Goal: Task Accomplishment & Management: Use online tool/utility

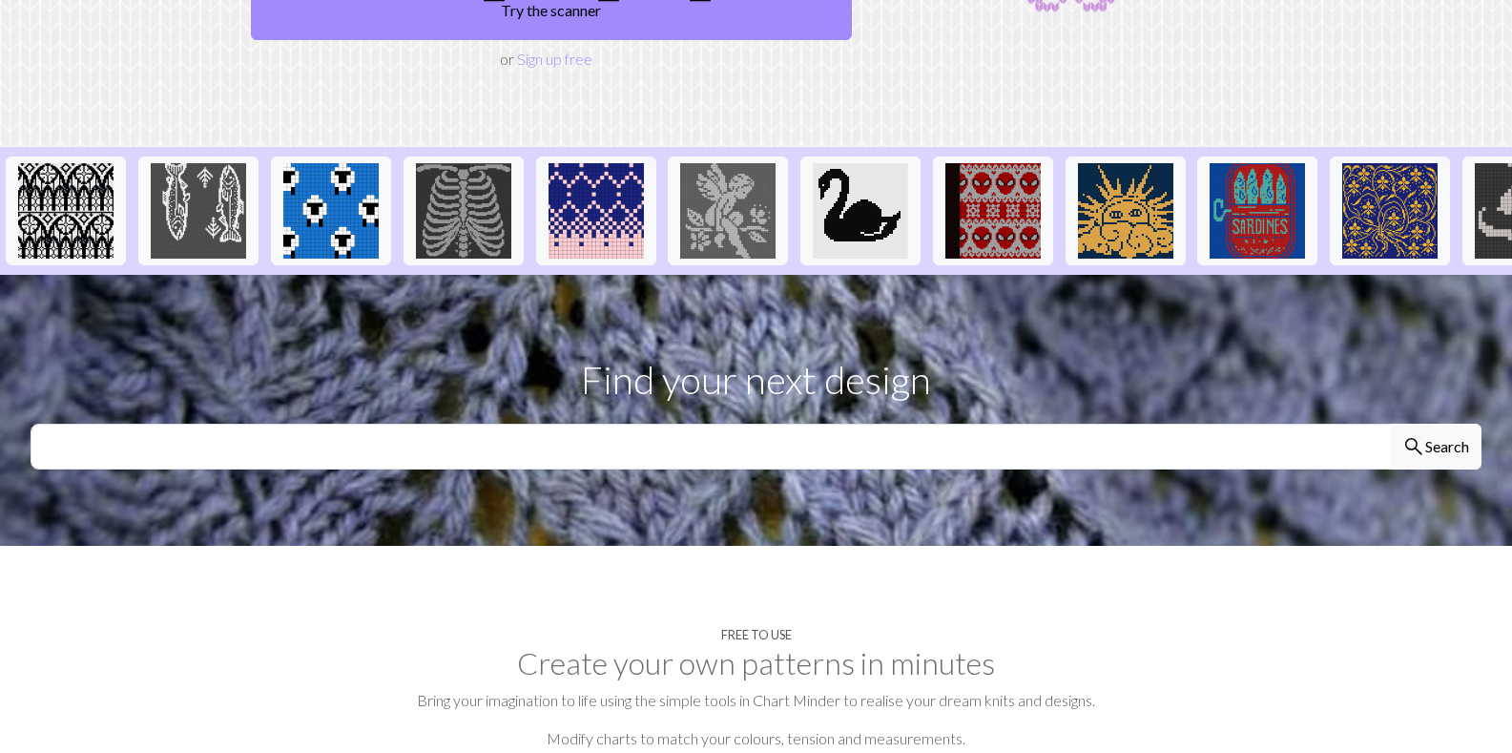
scroll to position [360, 0]
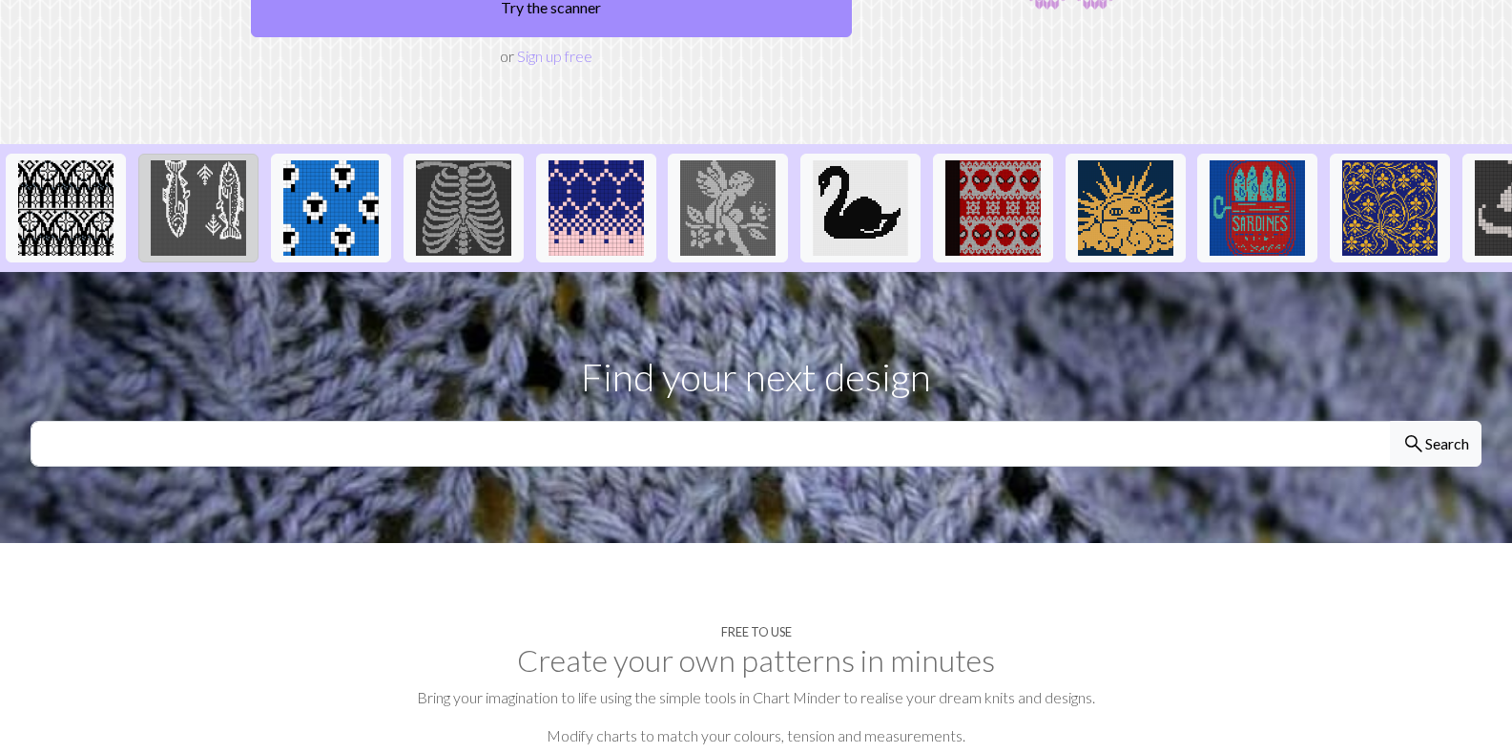
click at [205, 160] on img at bounding box center [198, 207] width 95 height 95
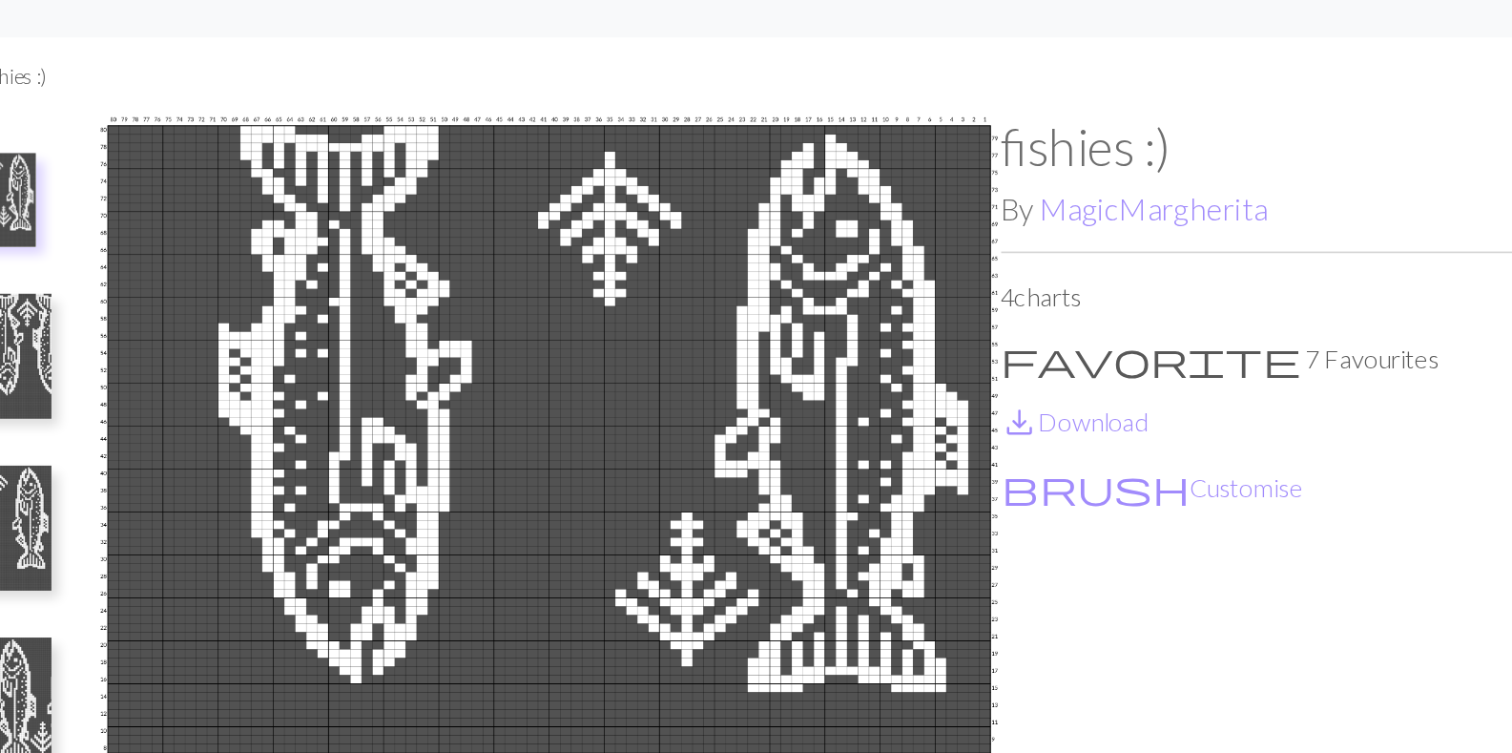
click at [884, 63] on ul "Library MagicMargherita fishies :)" at bounding box center [756, 81] width 1512 height 49
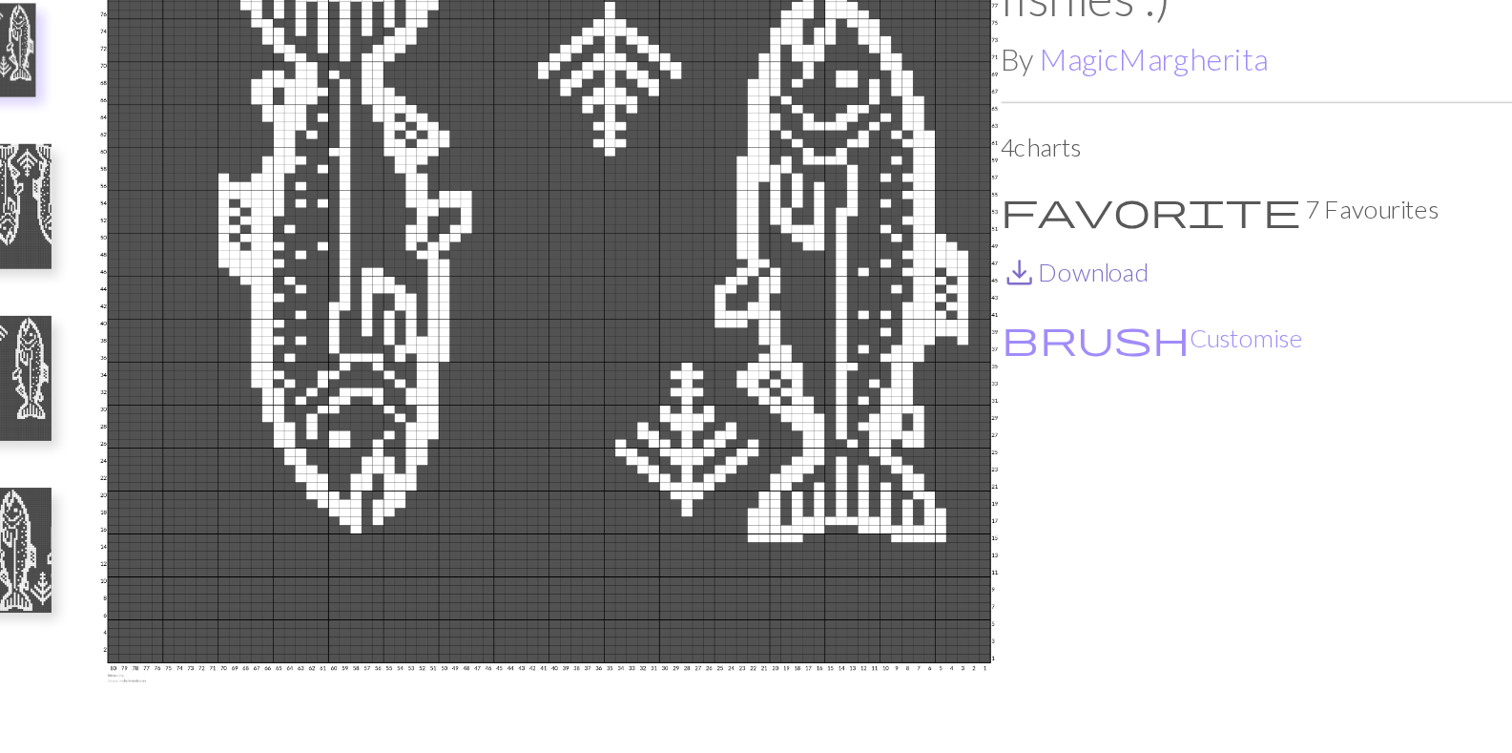
click at [875, 287] on link "save_alt Download" at bounding box center [868, 291] width 91 height 18
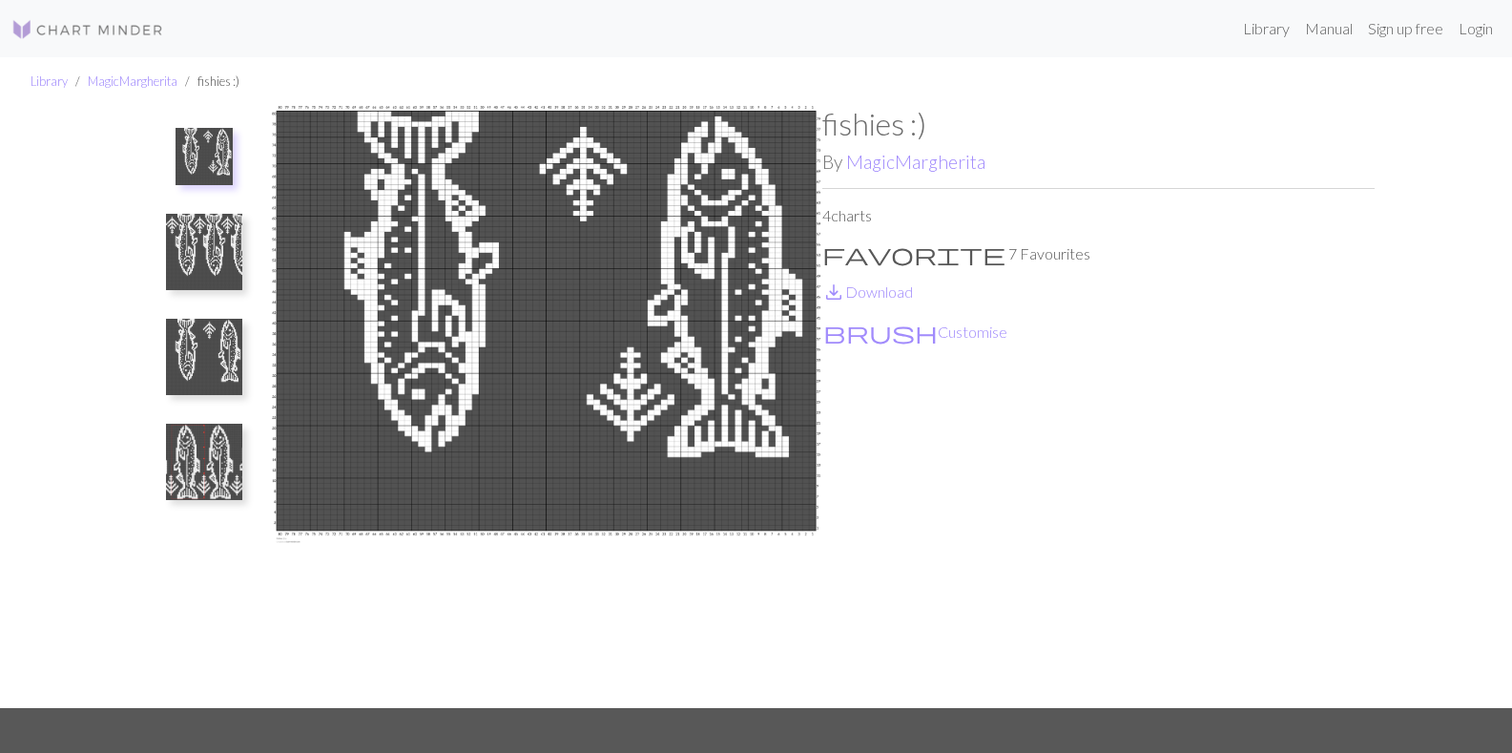
click at [186, 258] on img at bounding box center [204, 252] width 76 height 76
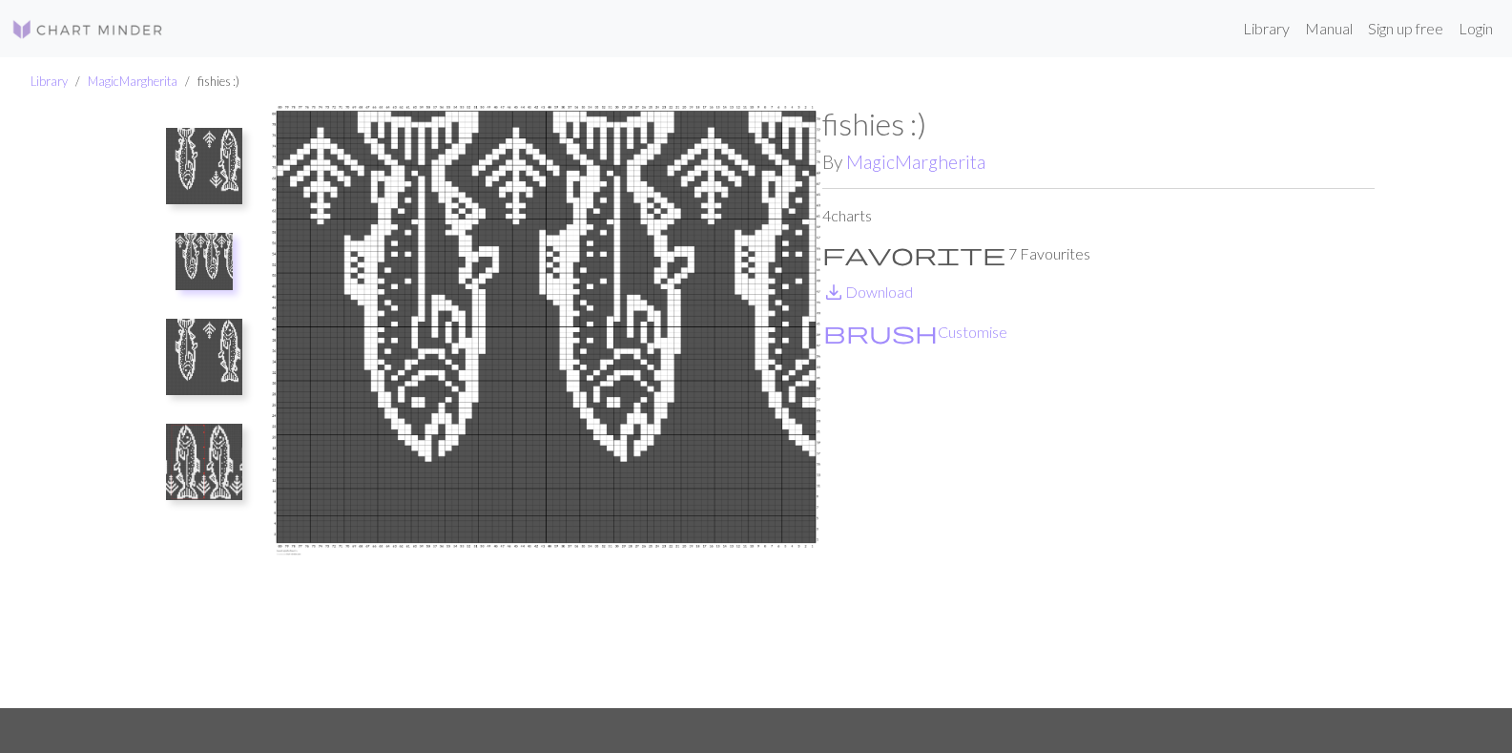
click at [227, 364] on img at bounding box center [204, 357] width 76 height 76
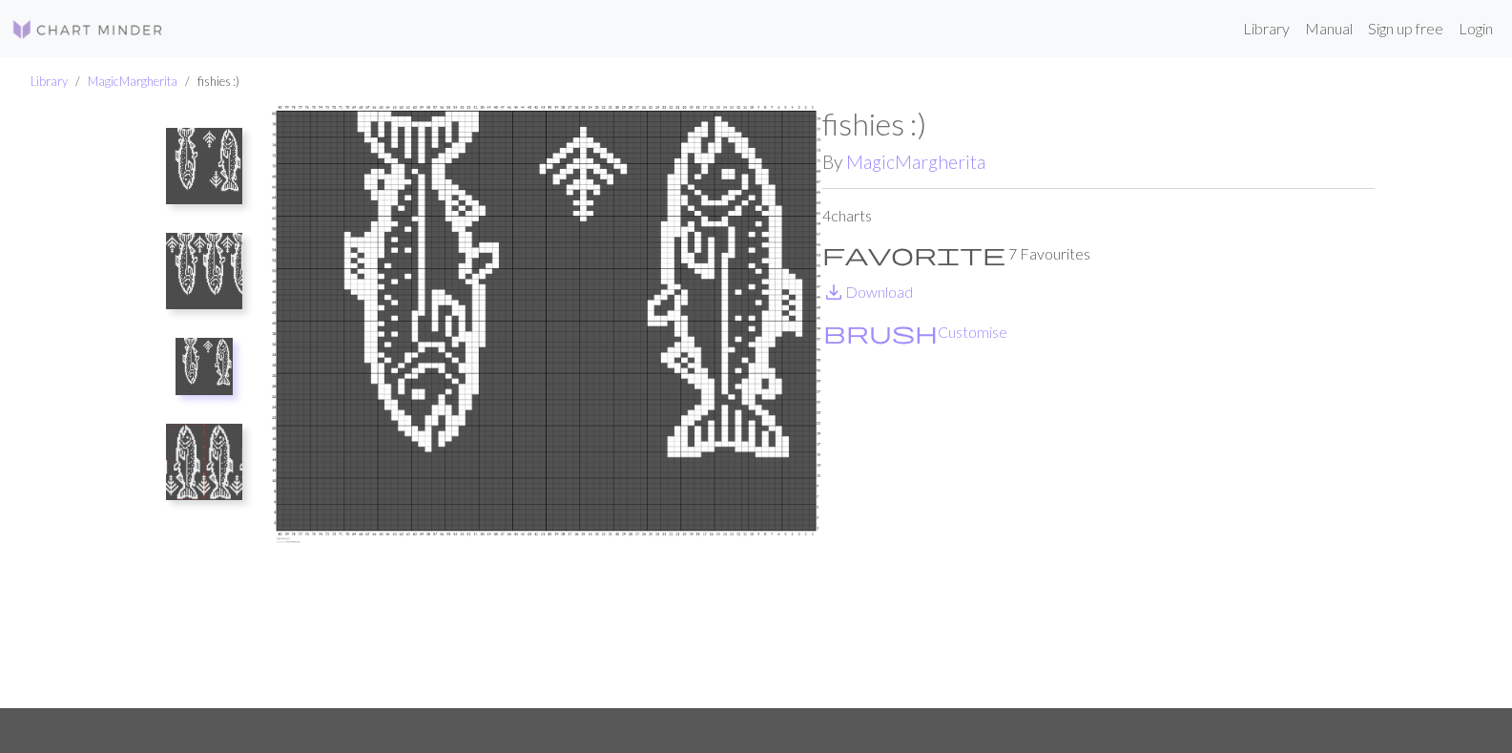
click at [200, 461] on img at bounding box center [204, 462] width 76 height 76
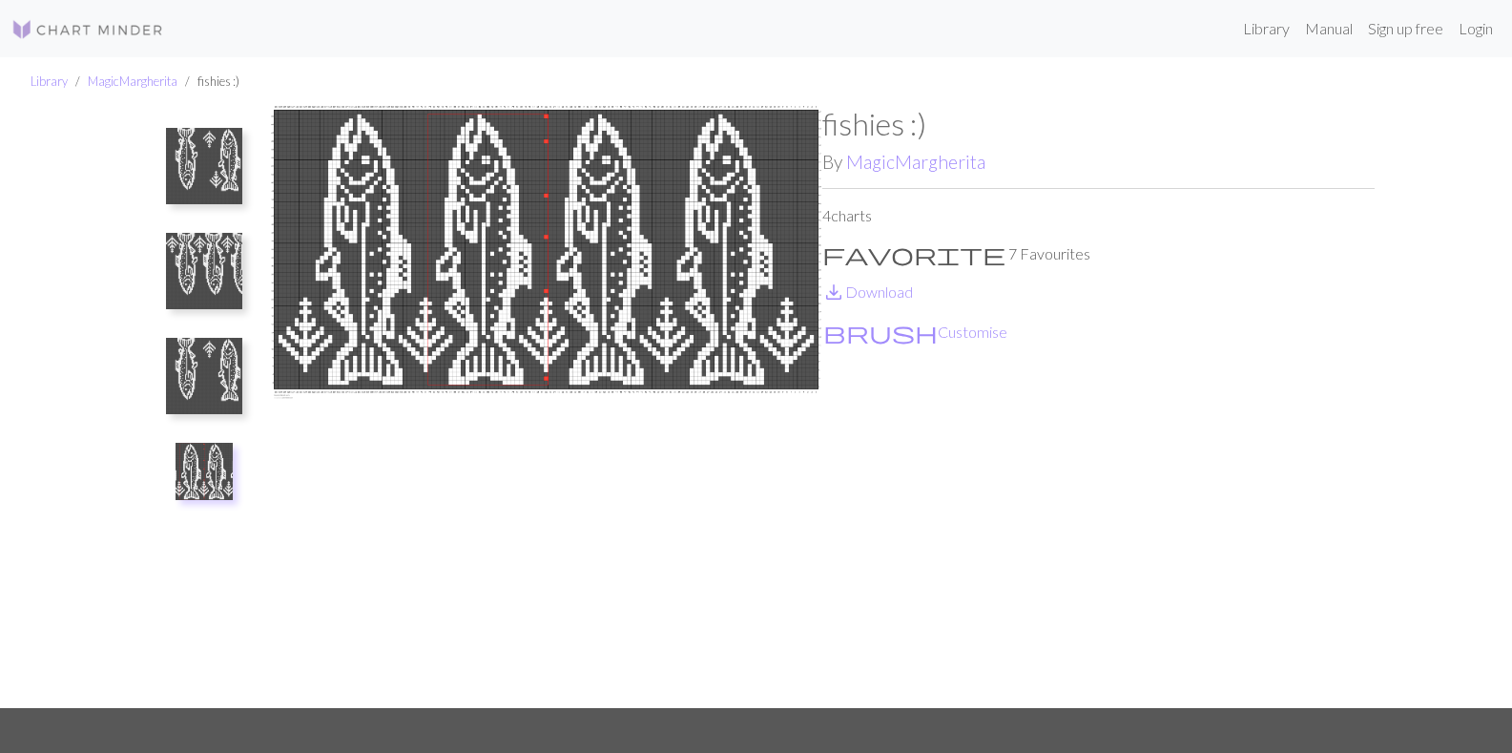
click at [212, 375] on img at bounding box center [204, 376] width 76 height 76
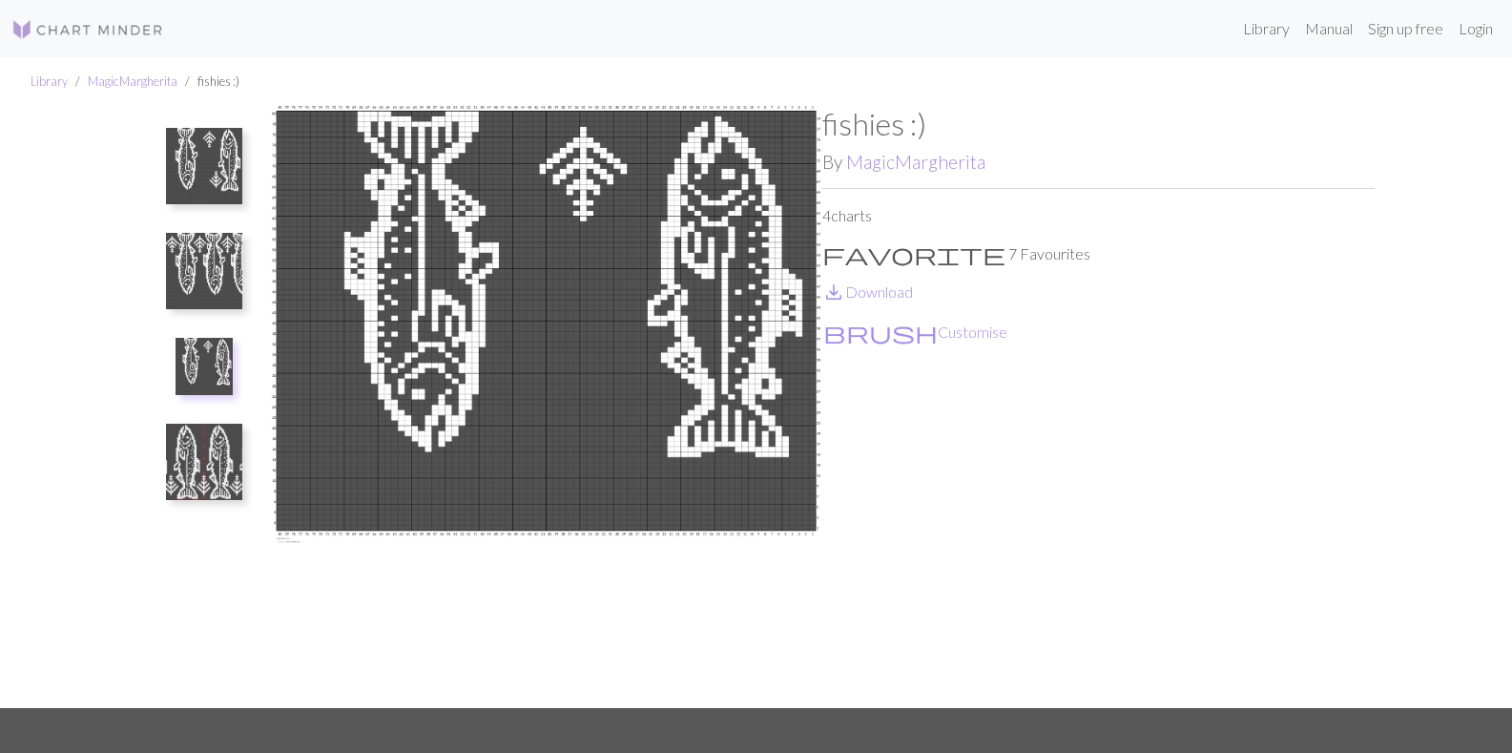
click at [205, 285] on img at bounding box center [204, 271] width 76 height 76
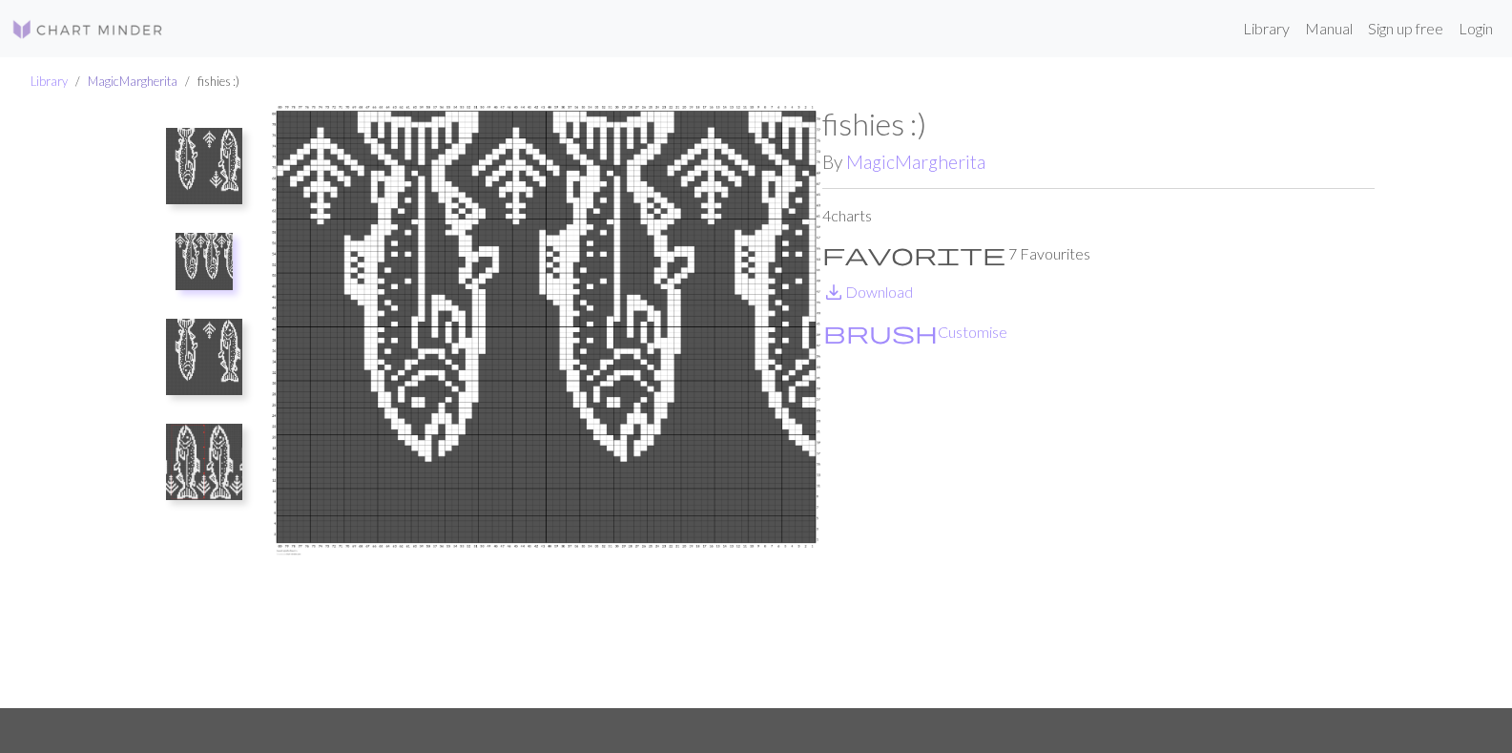
click at [111, 76] on link "MagicMargherita" at bounding box center [133, 80] width 90 height 15
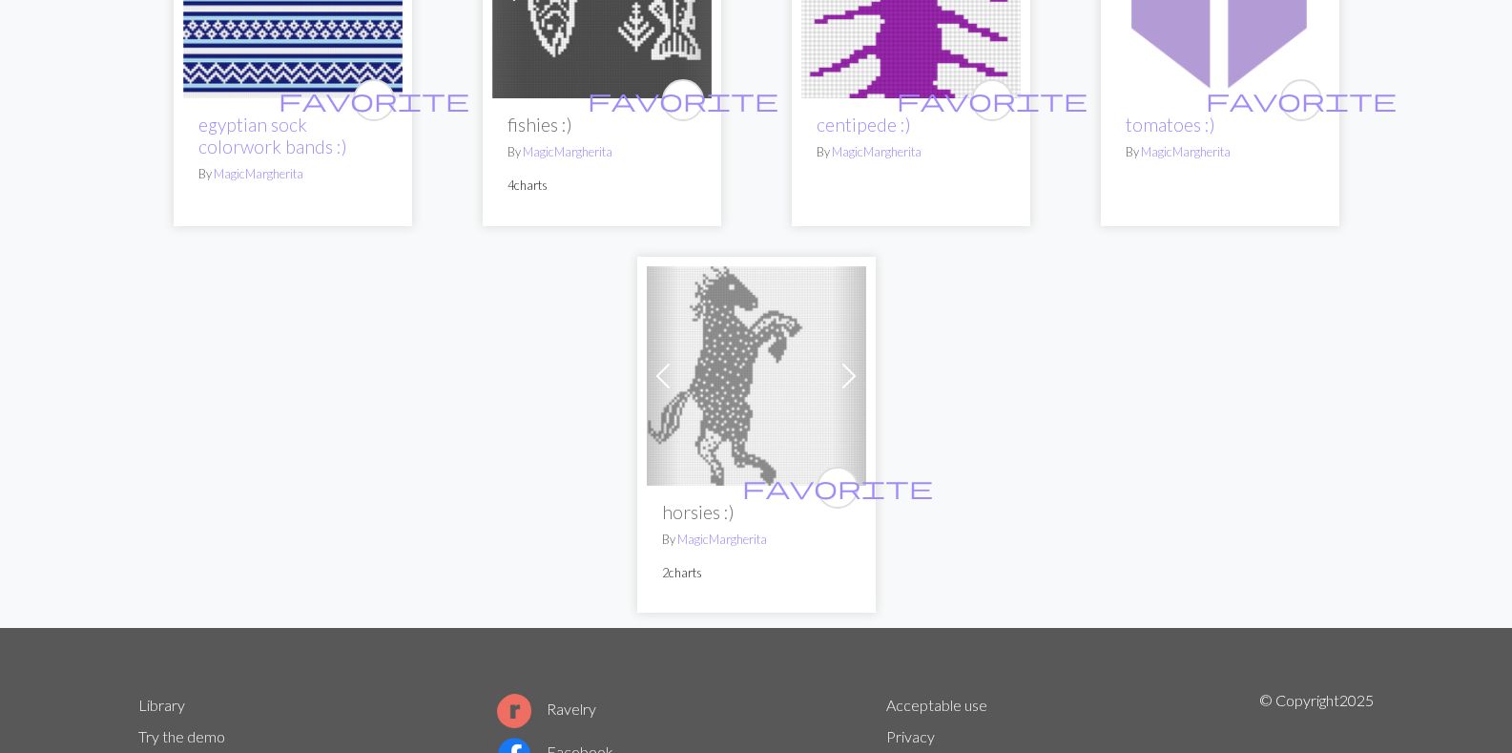
scroll to position [474, 0]
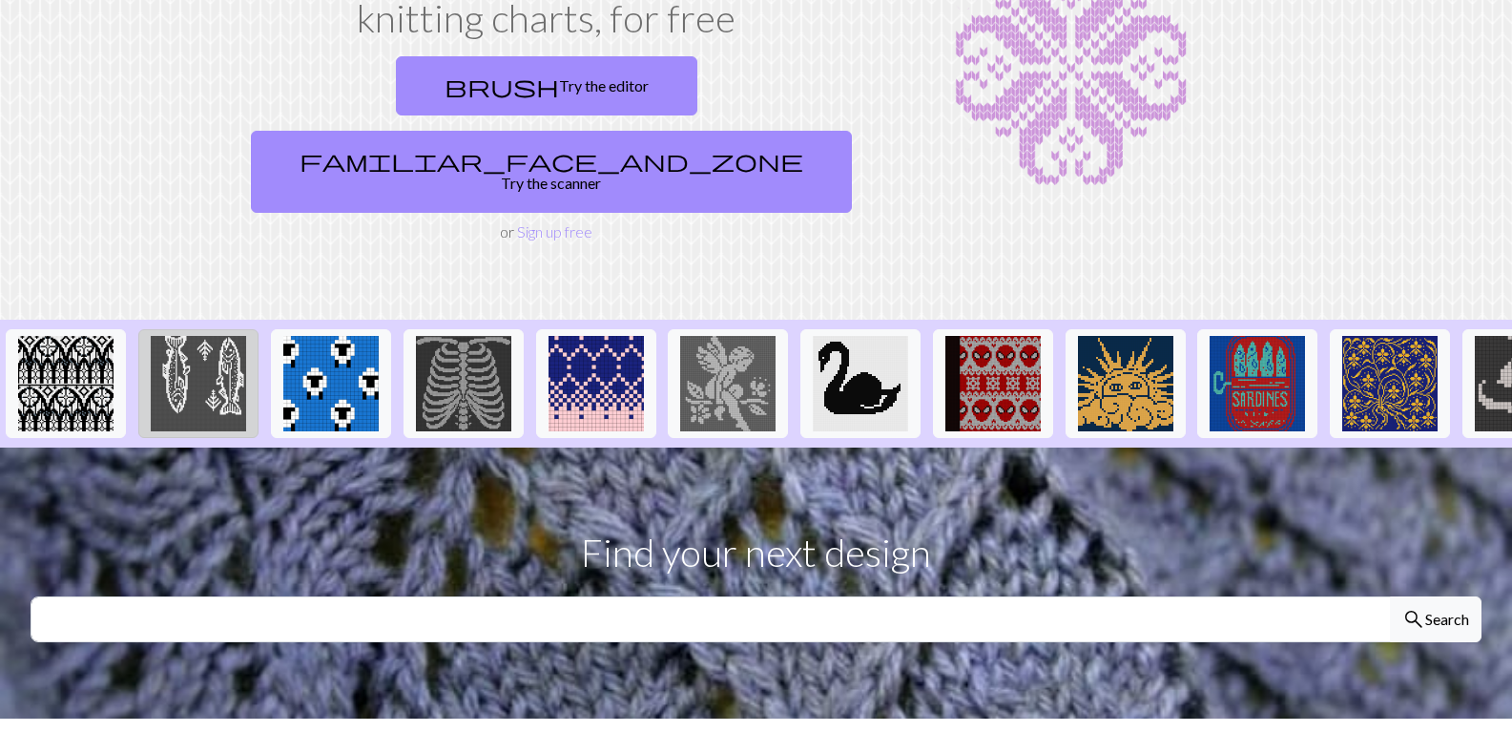
scroll to position [183, 0]
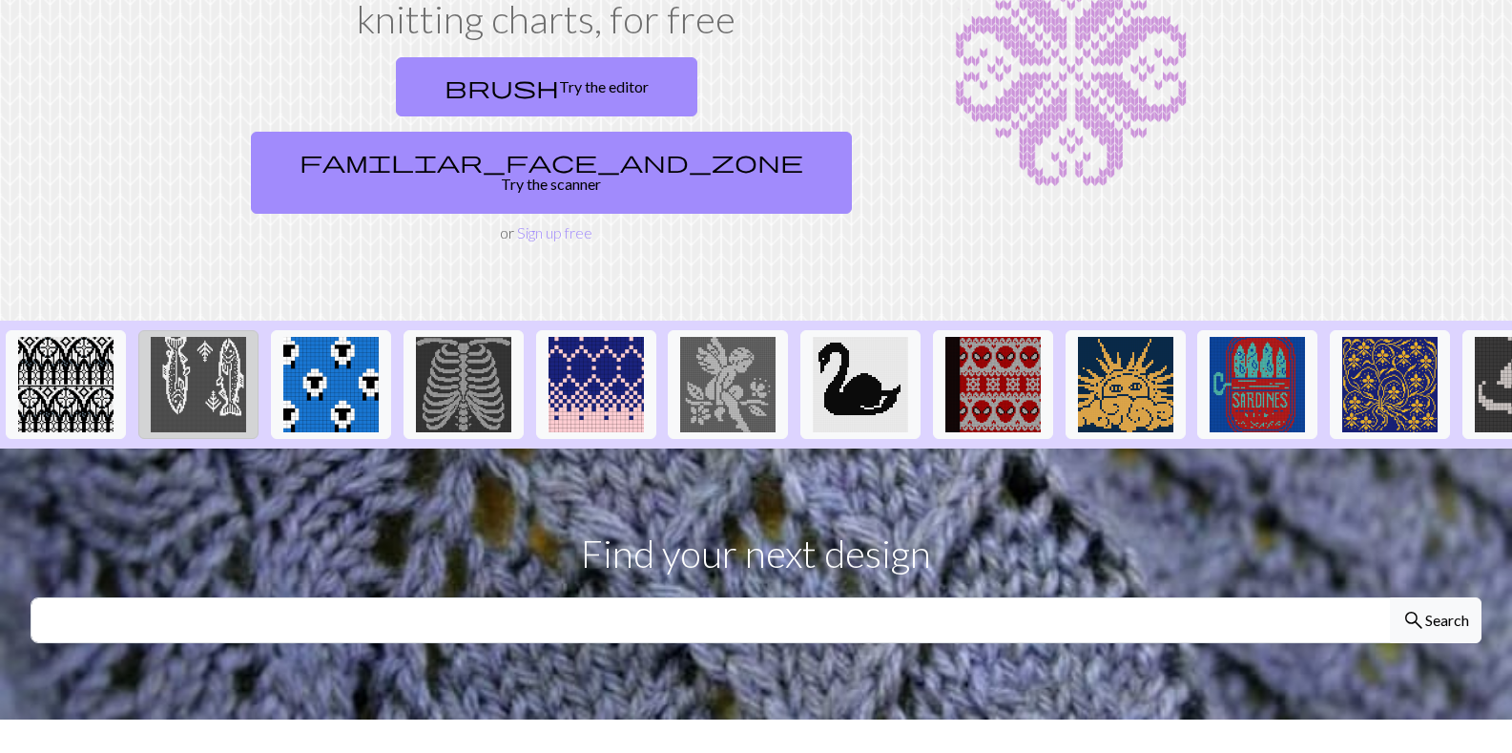
click at [176, 337] on img at bounding box center [198, 384] width 95 height 95
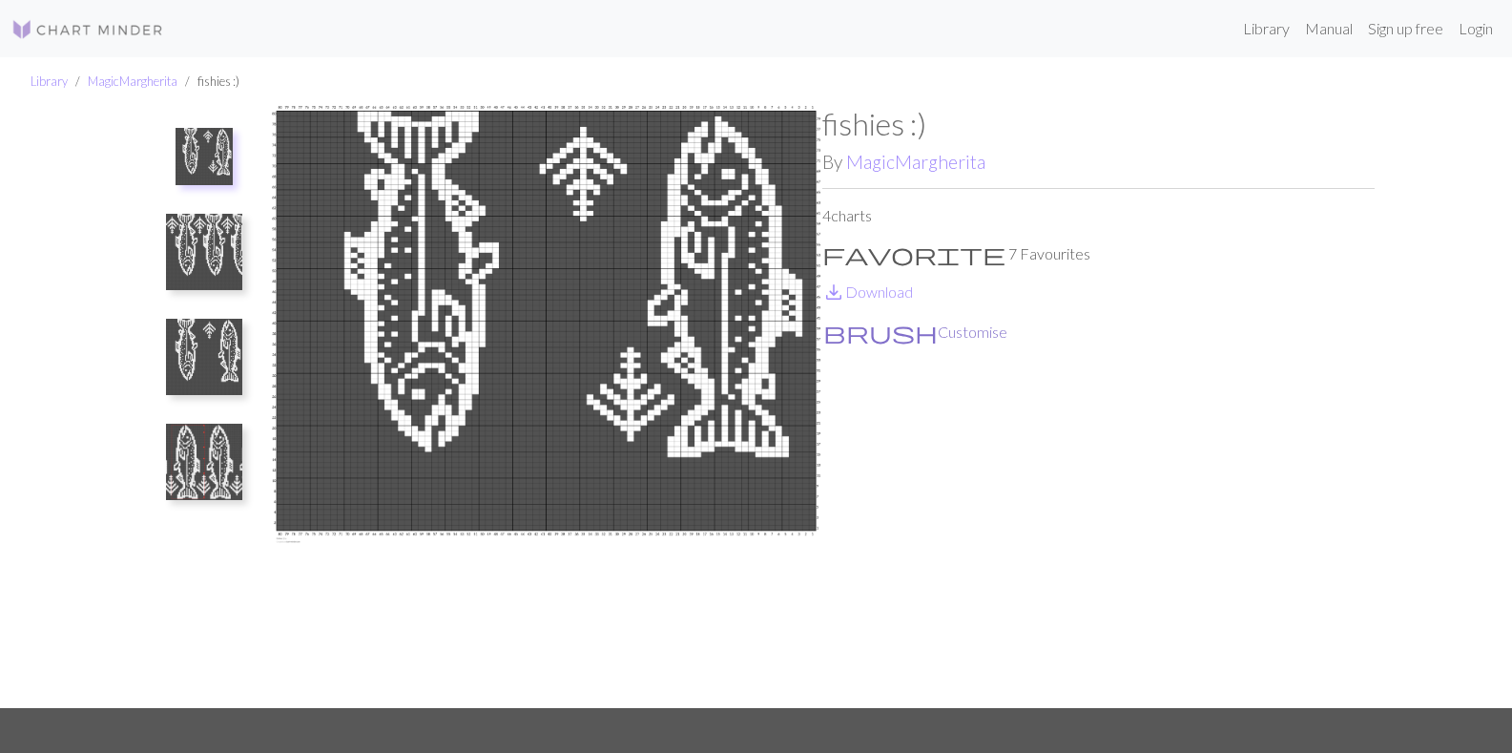
click at [884, 331] on button "brush Customise" at bounding box center [916, 332] width 186 height 25
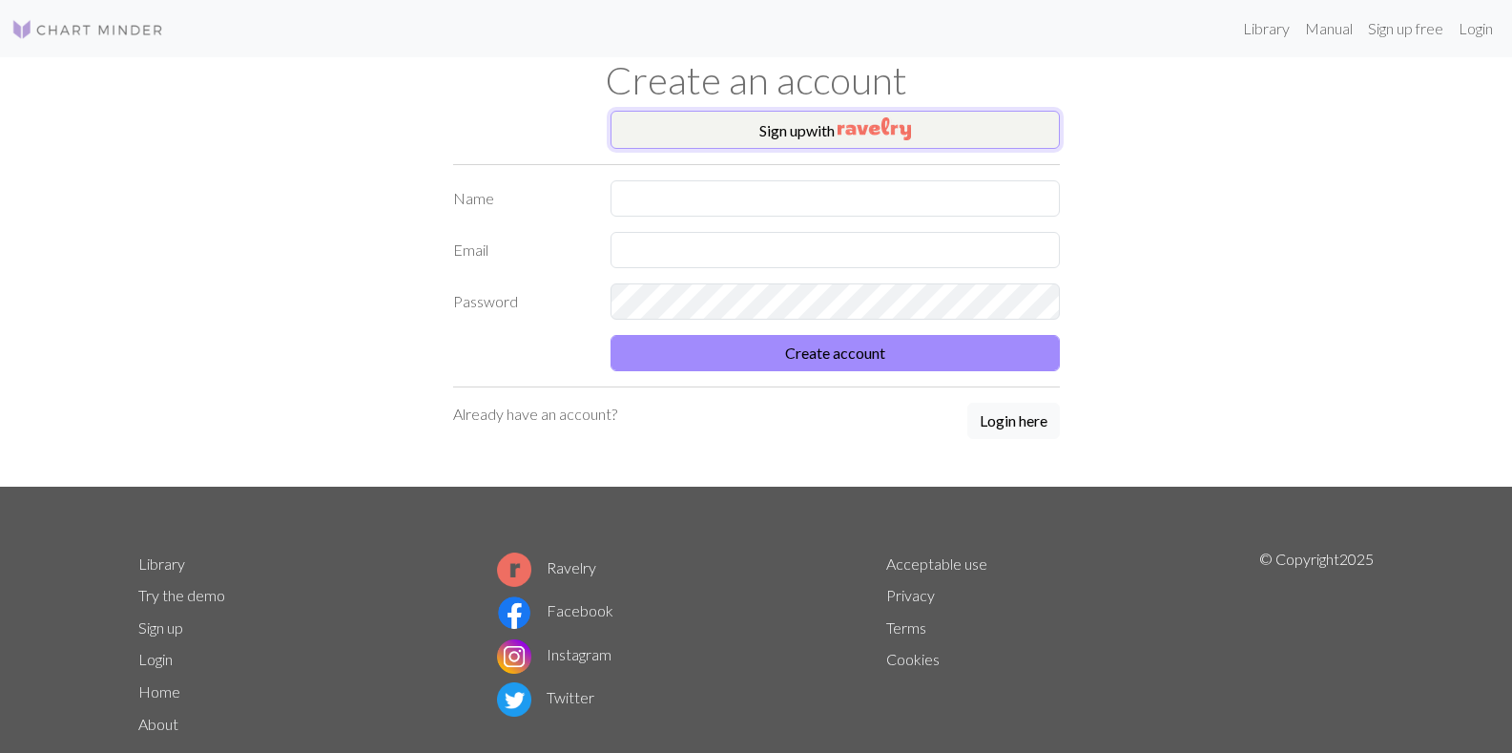
click at [822, 143] on button "Sign up with" at bounding box center [835, 130] width 449 height 38
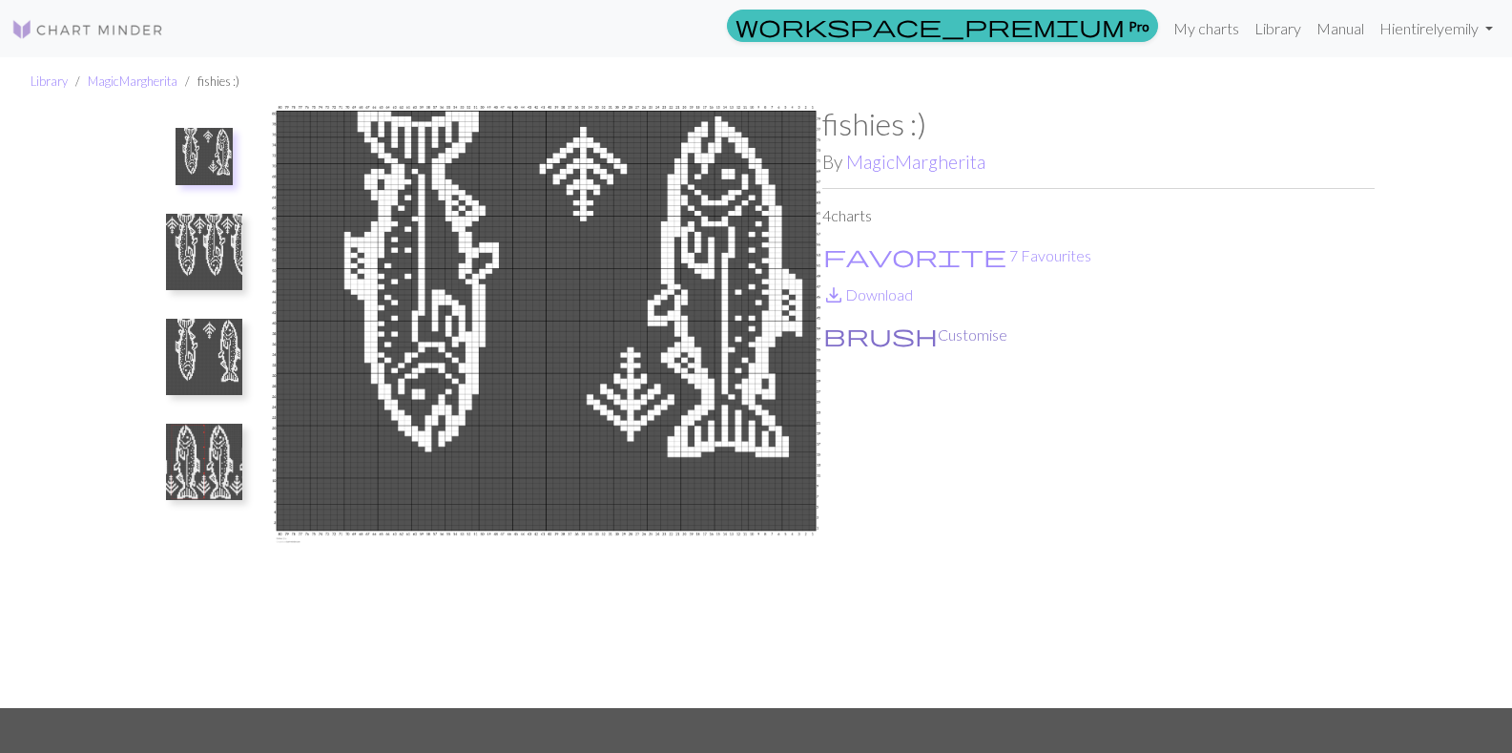
click at [885, 339] on button "brush Customise" at bounding box center [916, 335] width 186 height 25
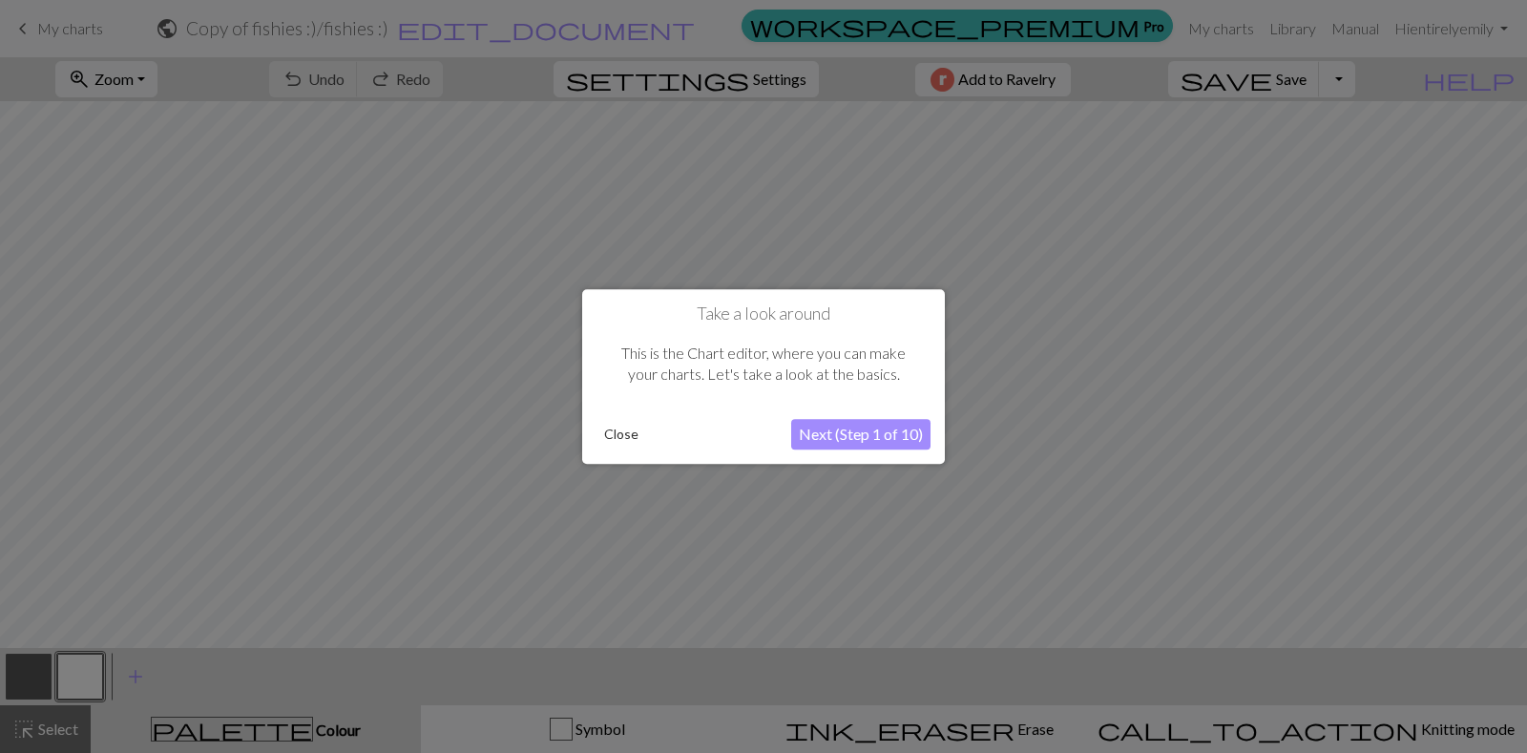
click at [855, 443] on button "Next (Step 1 of 10)" at bounding box center [860, 434] width 139 height 31
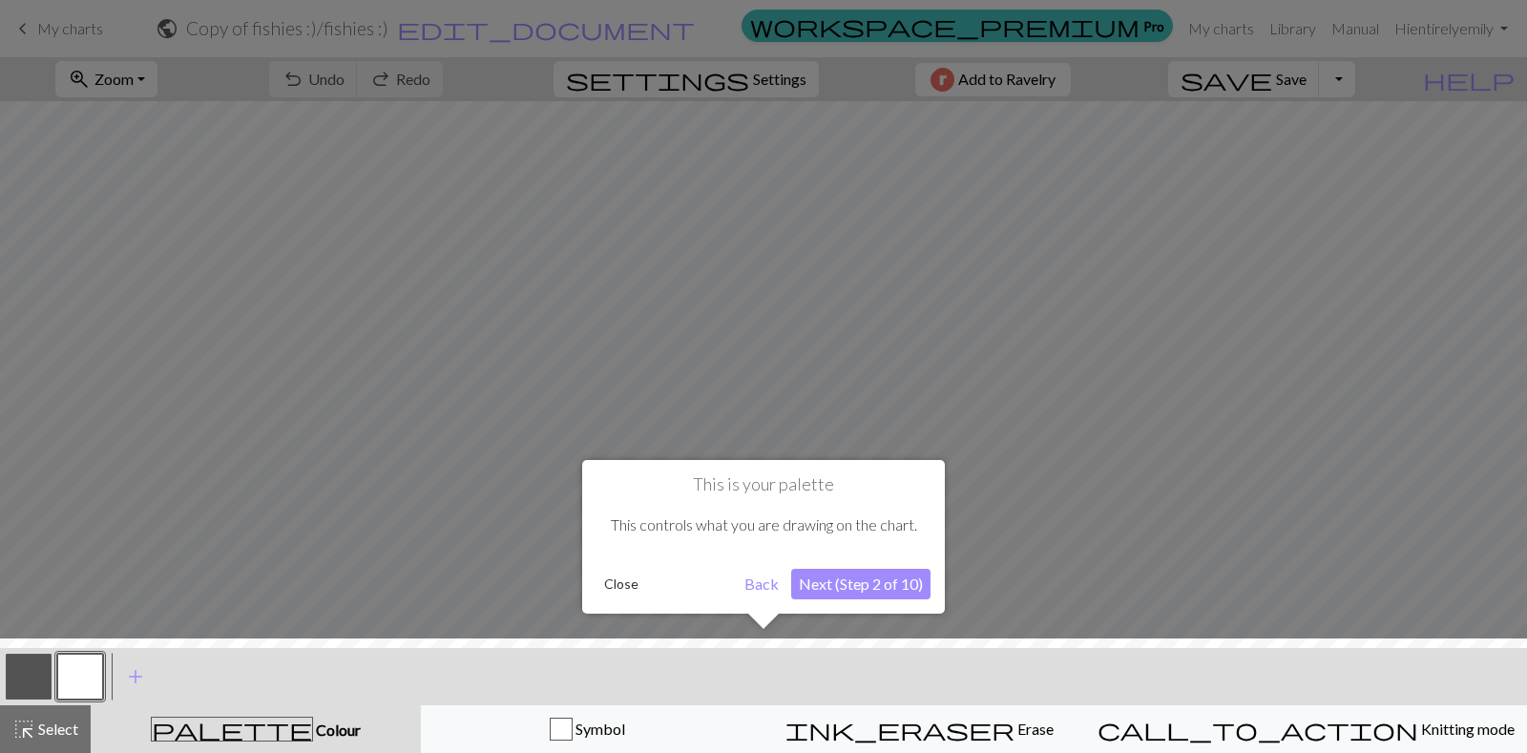
drag, startPoint x: 862, startPoint y: 601, endPoint x: 856, endPoint y: 583, distance: 19.0
click at [856, 583] on div "This is your palette This controls what you are drawing on the chart. Close Bac…" at bounding box center [763, 537] width 363 height 154
click at [856, 583] on button "Next (Step 2 of 10)" at bounding box center [860, 584] width 139 height 31
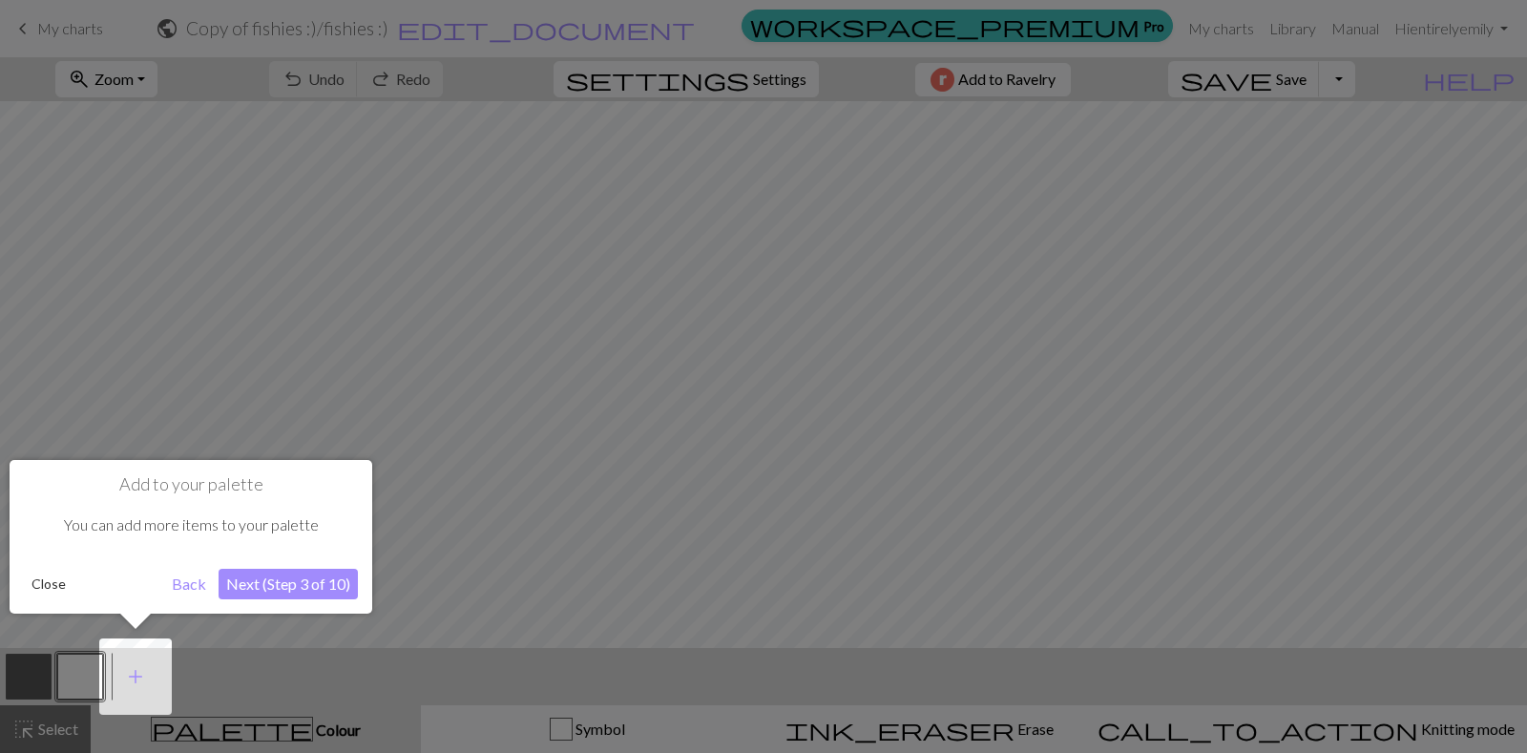
click at [293, 598] on button "Next (Step 3 of 10)" at bounding box center [288, 584] width 139 height 31
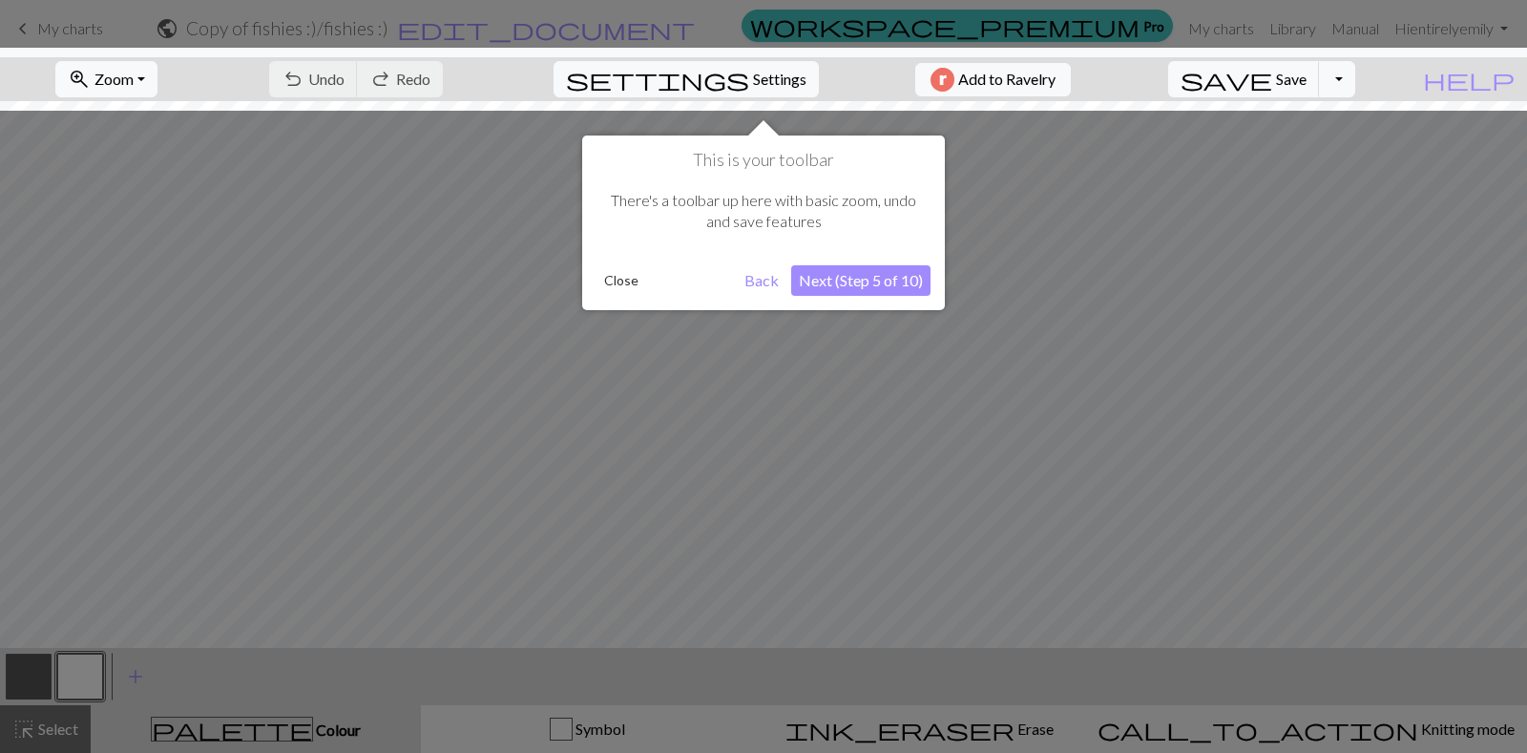
click at [851, 281] on button "Next (Step 5 of 10)" at bounding box center [860, 280] width 139 height 31
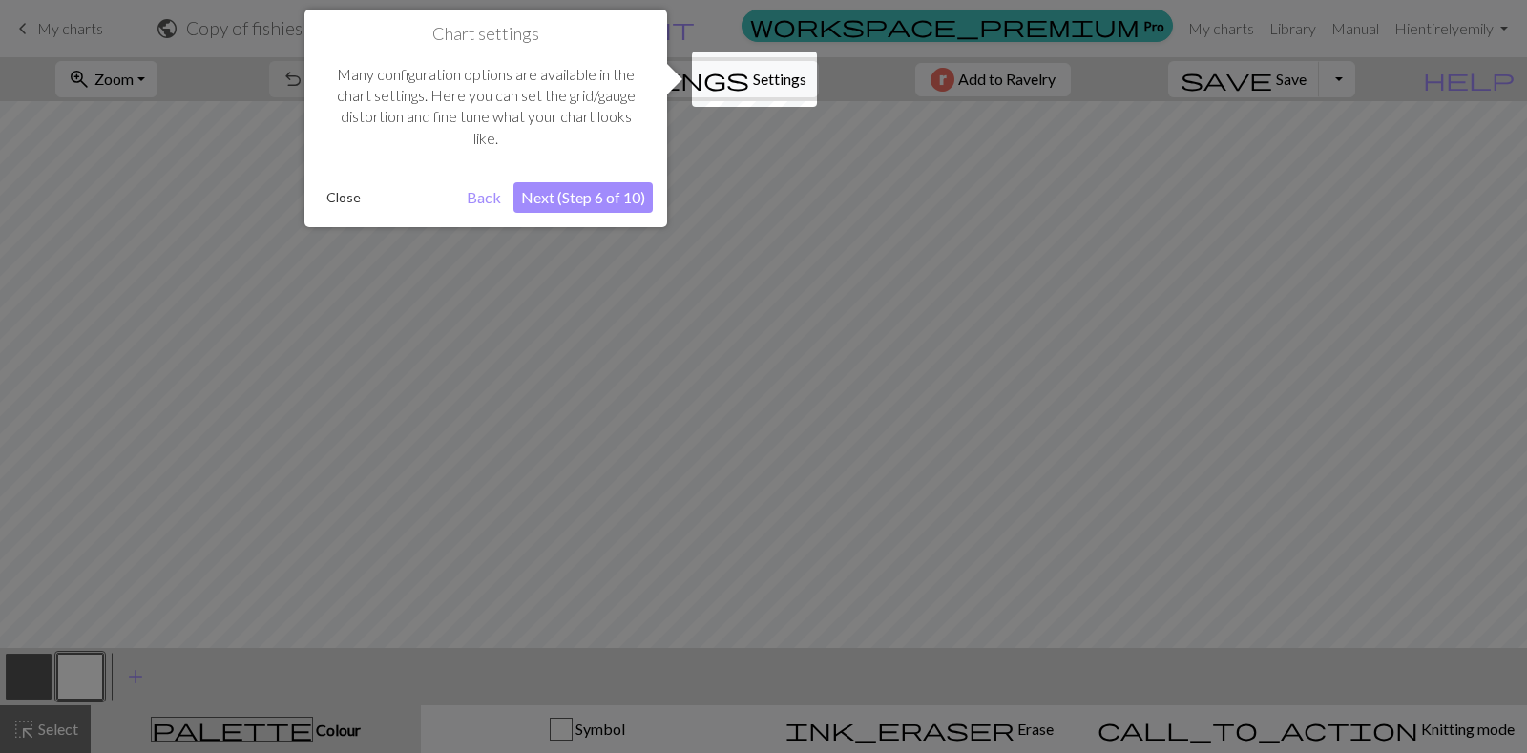
click at [602, 196] on button "Next (Step 6 of 10)" at bounding box center [582, 197] width 139 height 31
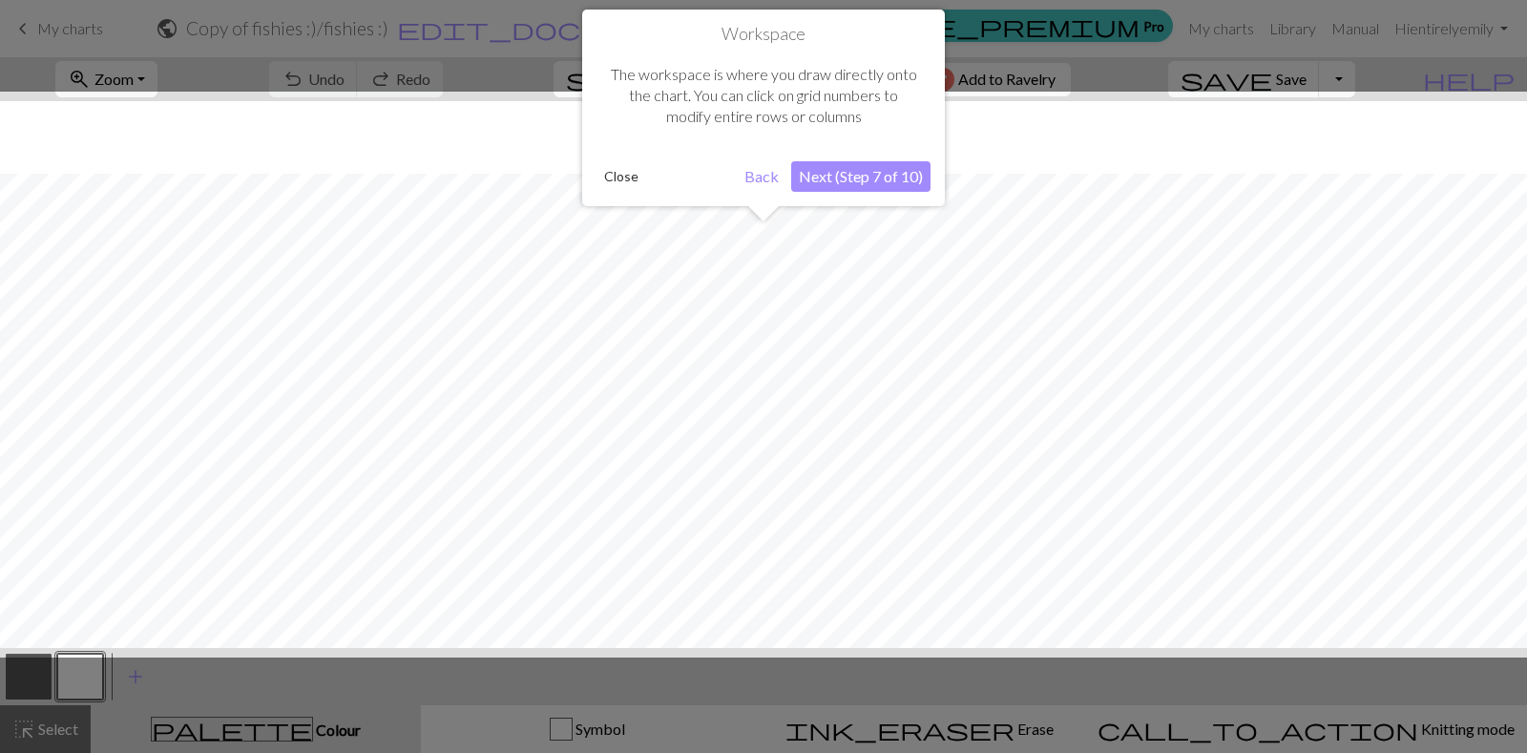
scroll to position [73, 0]
click at [763, 283] on div at bounding box center [763, 375] width 1546 height 566
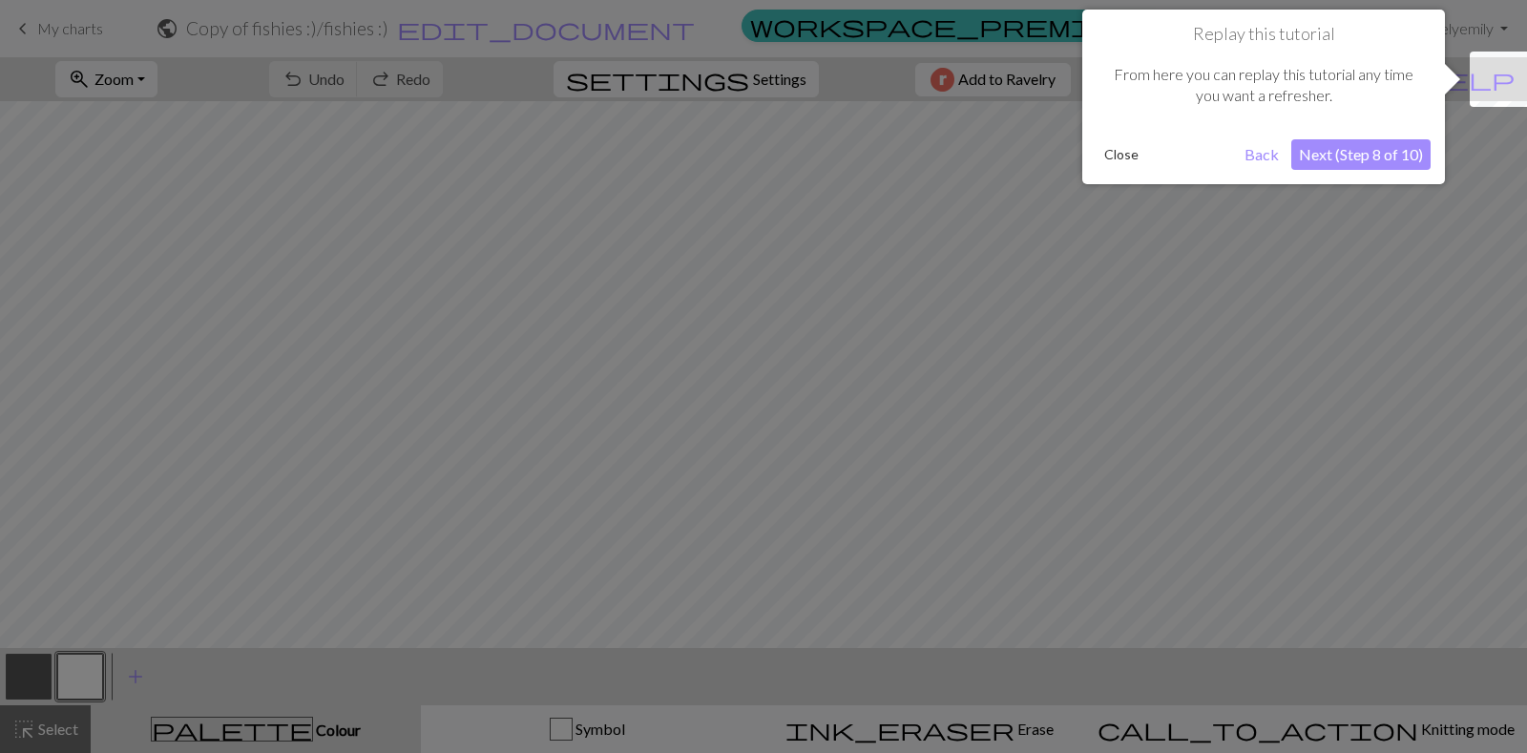
click at [1300, 150] on button "Next (Step 8 of 10)" at bounding box center [1360, 154] width 139 height 31
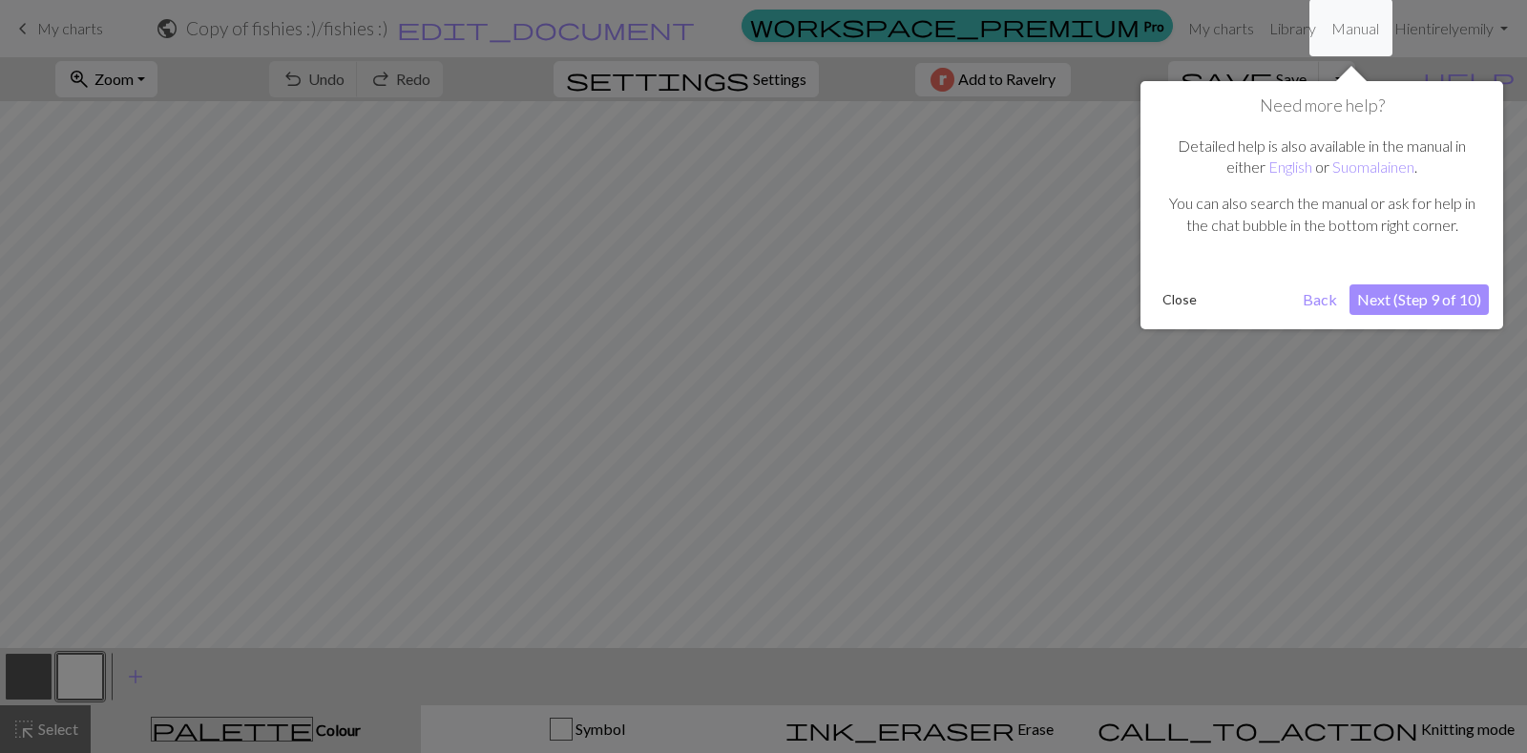
click at [1405, 320] on div "Need more help? Detailed help is also available in the manual in either English…" at bounding box center [1321, 205] width 363 height 248
click at [1388, 296] on button "Next (Step 9 of 10)" at bounding box center [1418, 299] width 139 height 31
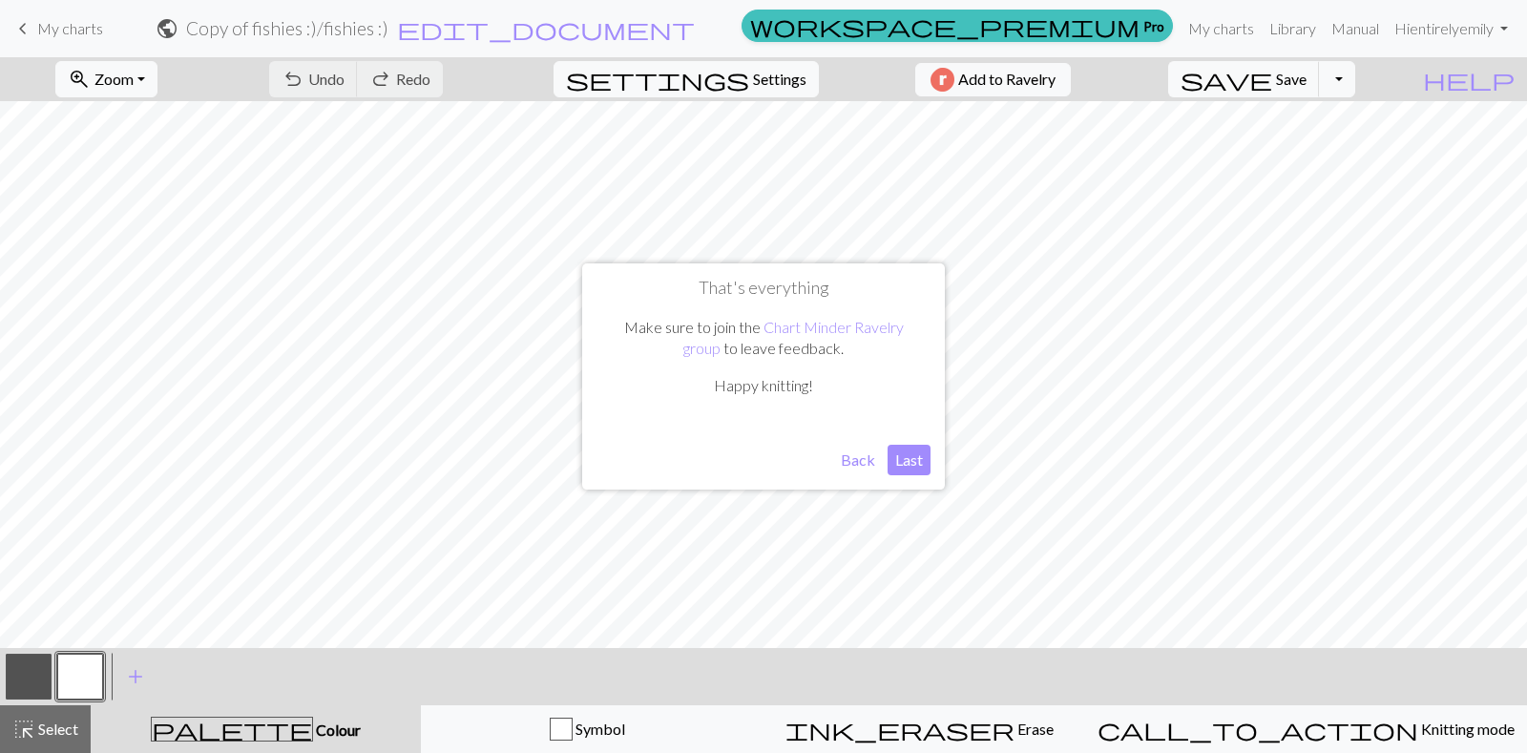
click at [920, 464] on button "Last" at bounding box center [908, 460] width 43 height 31
click at [43, 682] on button "button" at bounding box center [29, 677] width 46 height 46
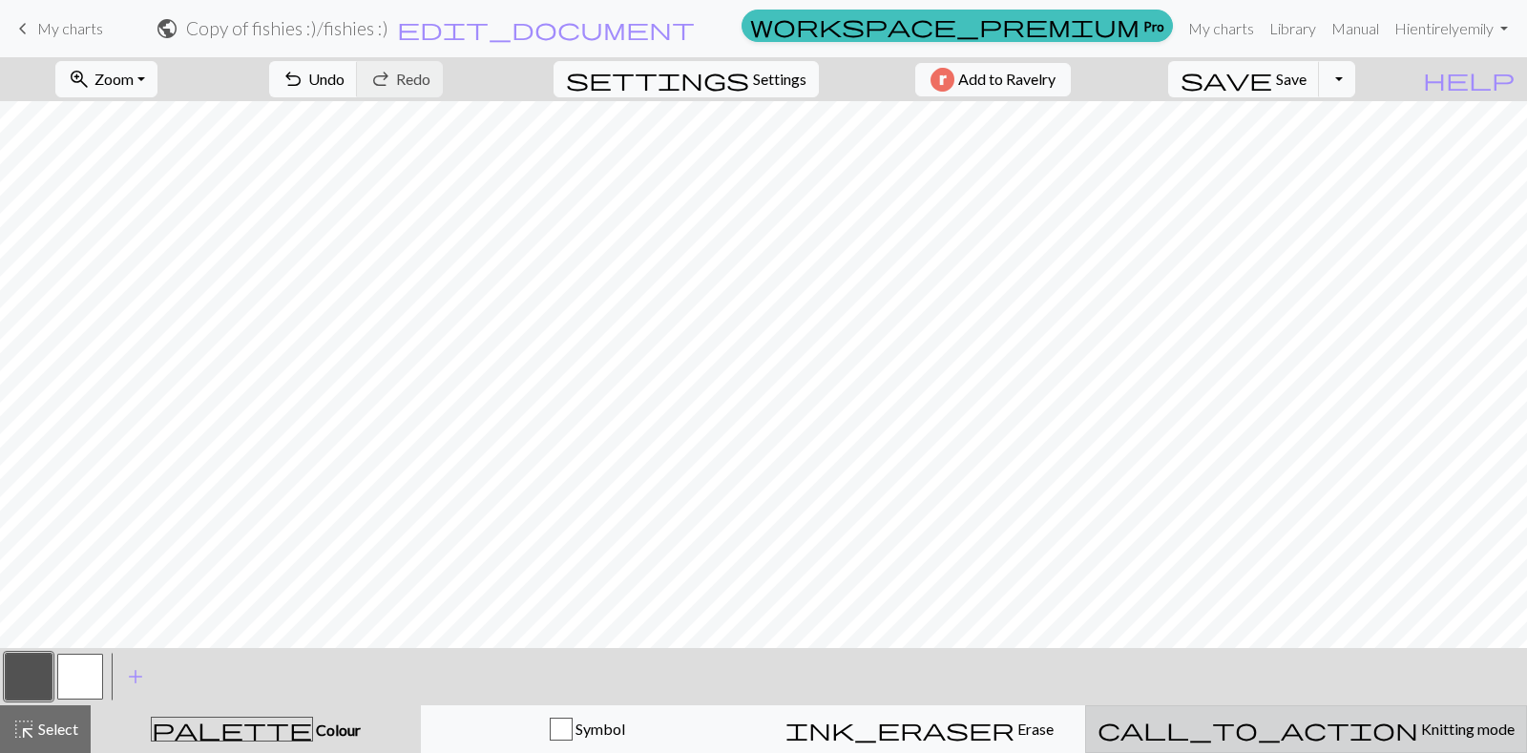
click at [1306, 714] on button "call_to_action Knitting mode Knitting mode" at bounding box center [1306, 729] width 442 height 48
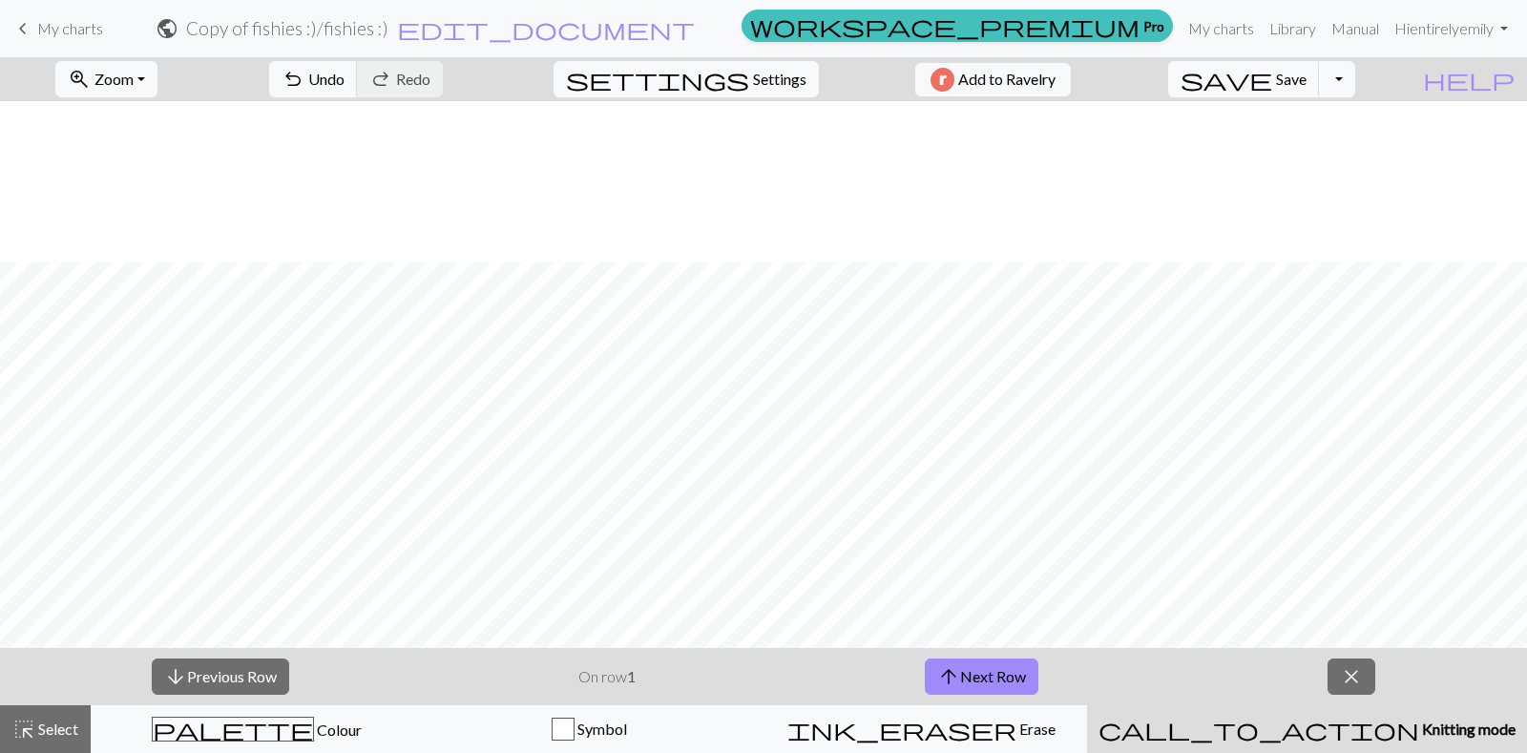
scroll to position [298, 0]
click at [976, 685] on button "arrow_upward Next Row" at bounding box center [982, 676] width 114 height 36
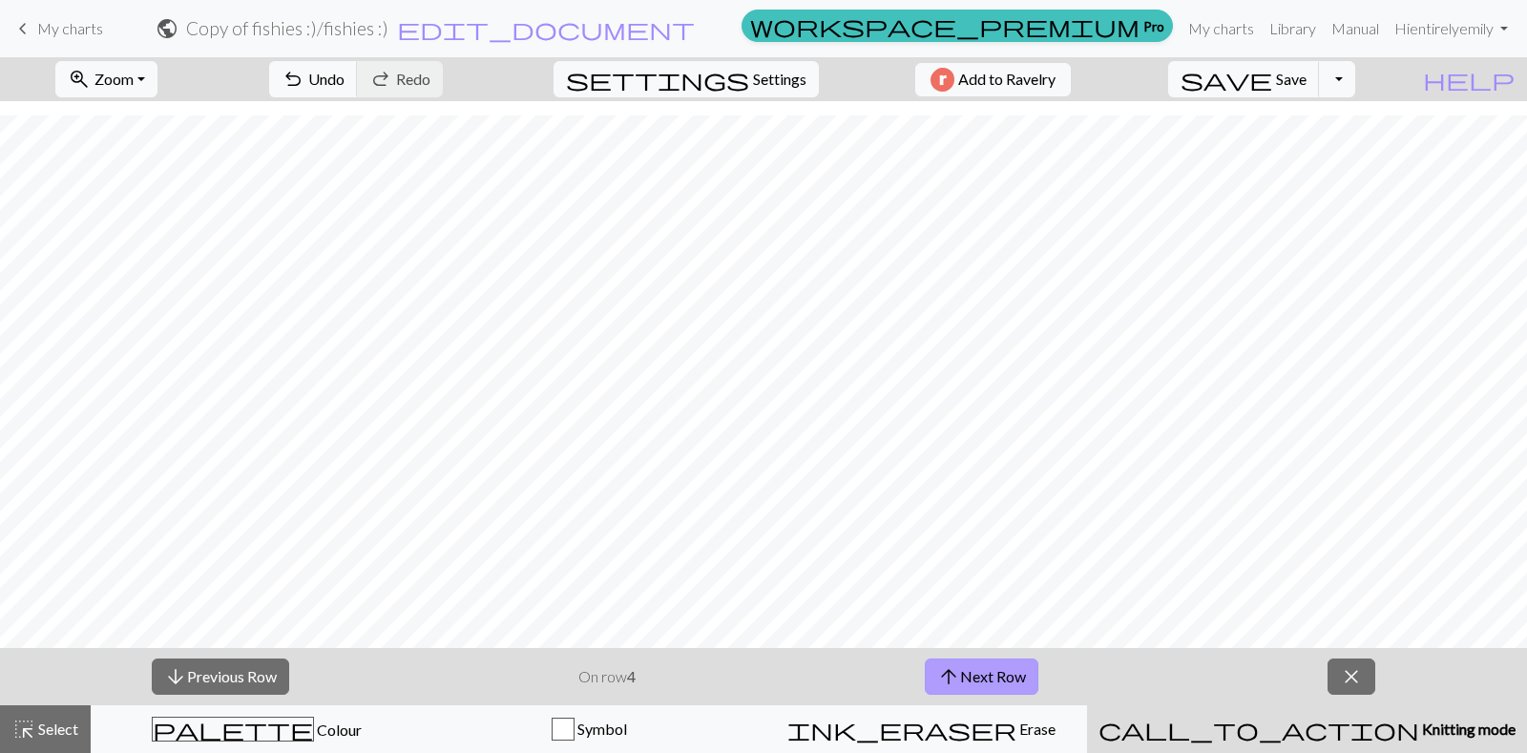
click at [976, 685] on button "arrow_upward Next Row" at bounding box center [982, 676] width 114 height 36
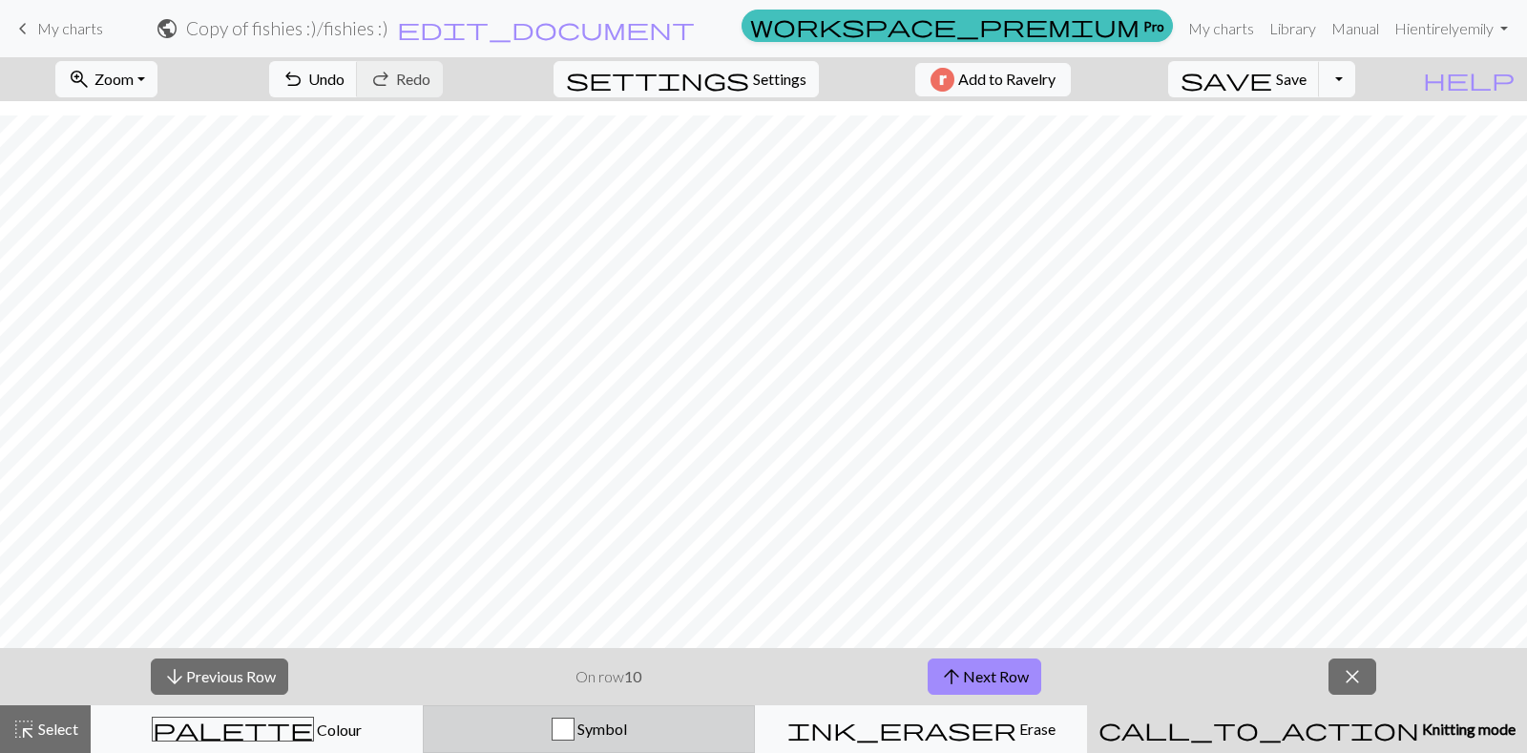
click at [619, 735] on span "Symbol" at bounding box center [600, 728] width 52 height 18
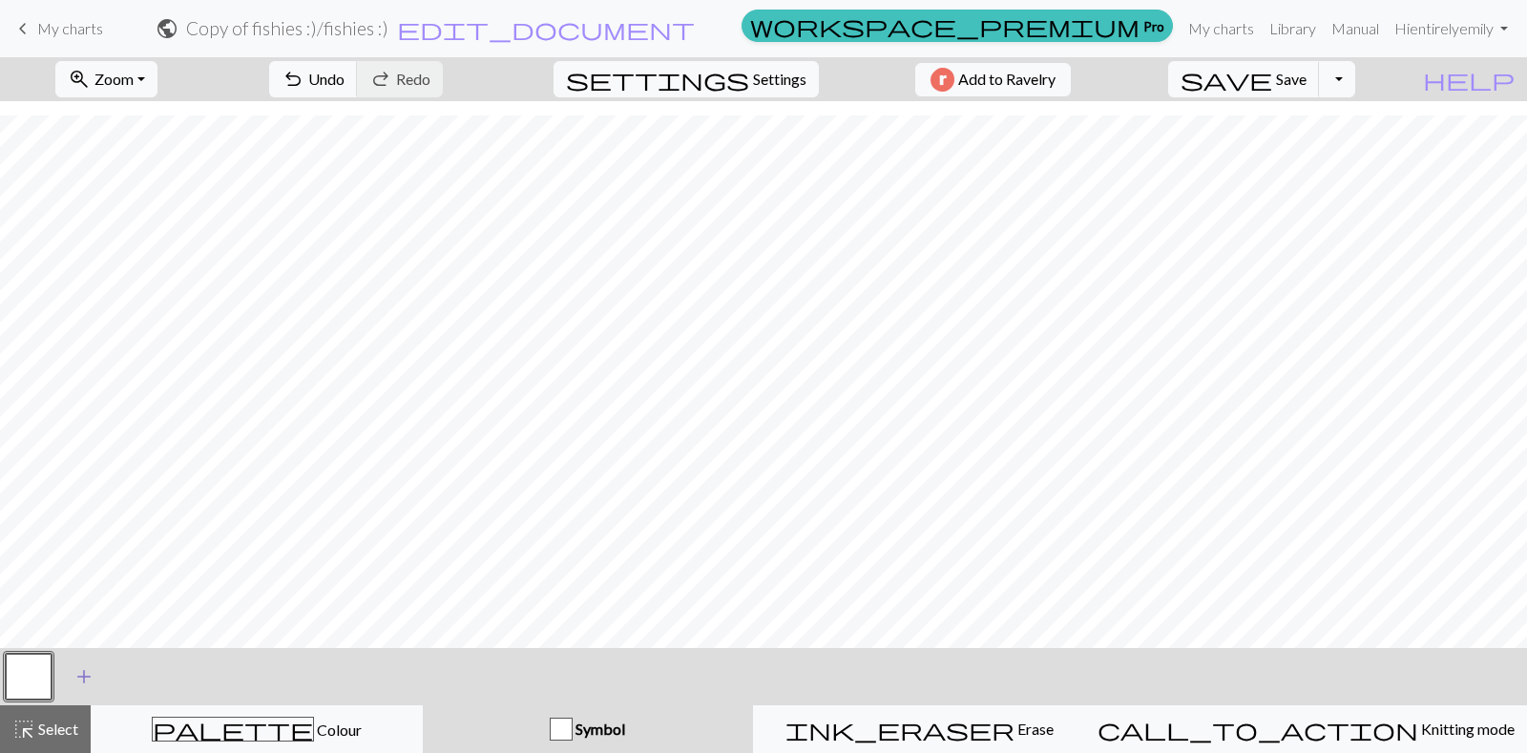
click at [79, 677] on span "add" at bounding box center [84, 676] width 23 height 27
click at [44, 670] on button "button" at bounding box center [29, 677] width 46 height 46
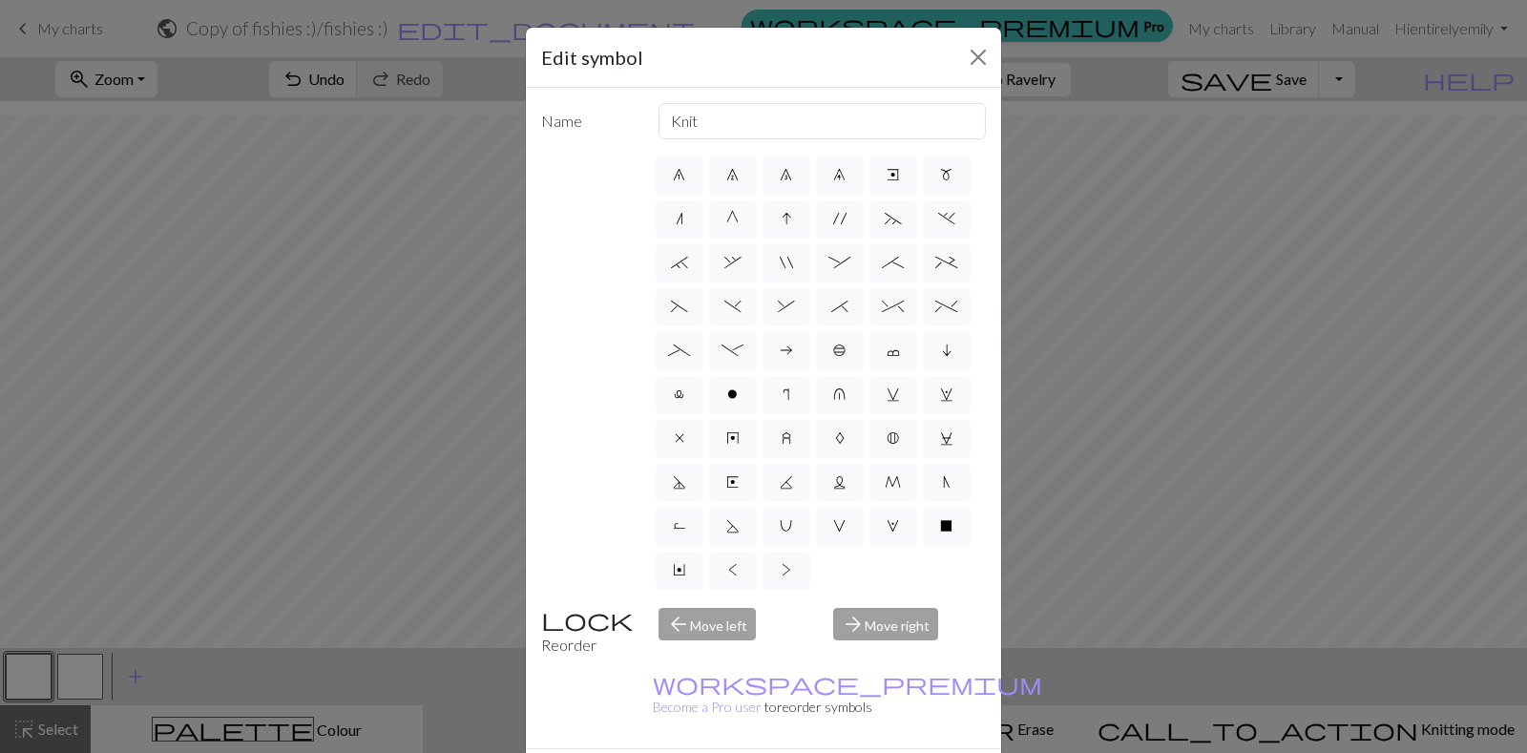
scroll to position [308, 0]
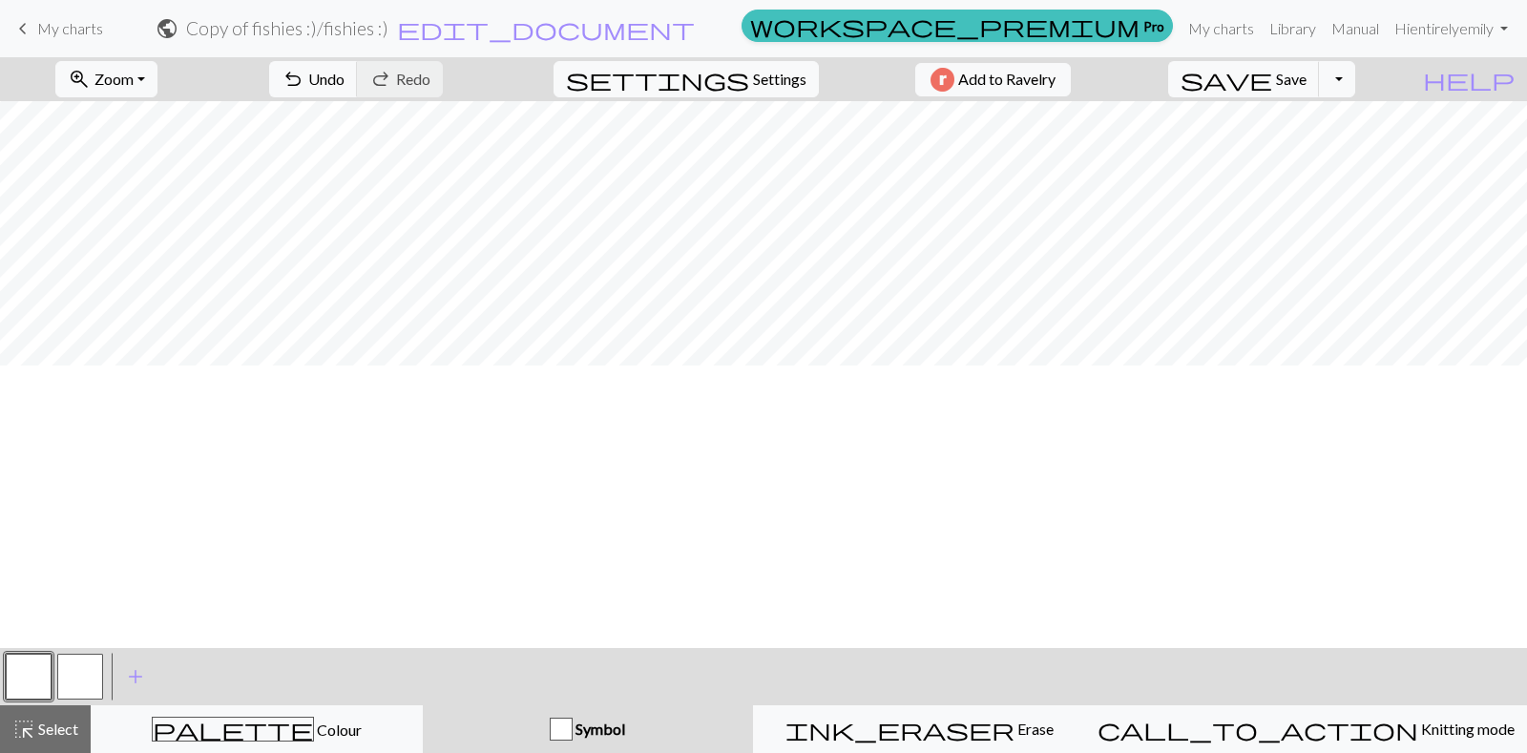
scroll to position [1, 0]
